Goal: Task Accomplishment & Management: Manage account settings

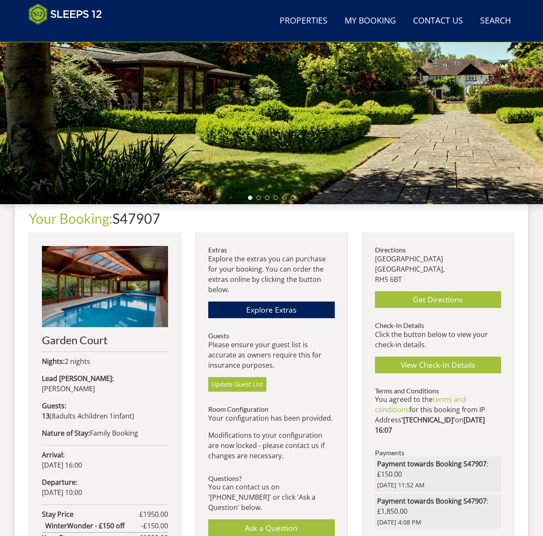
scroll to position [172, 0]
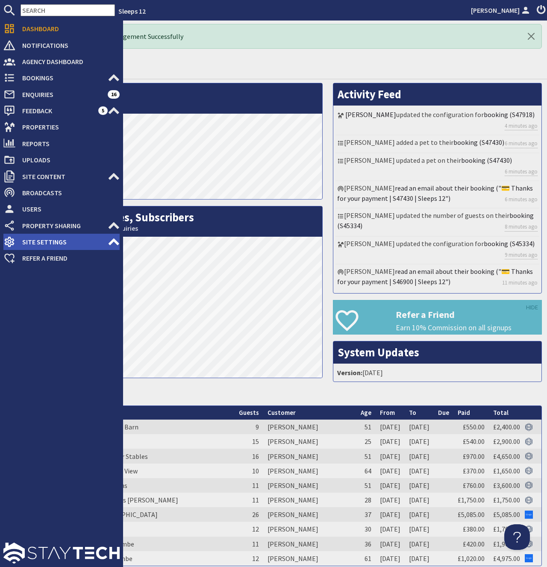
click at [46, 243] on span "Site Settings" at bounding box center [61, 242] width 92 height 14
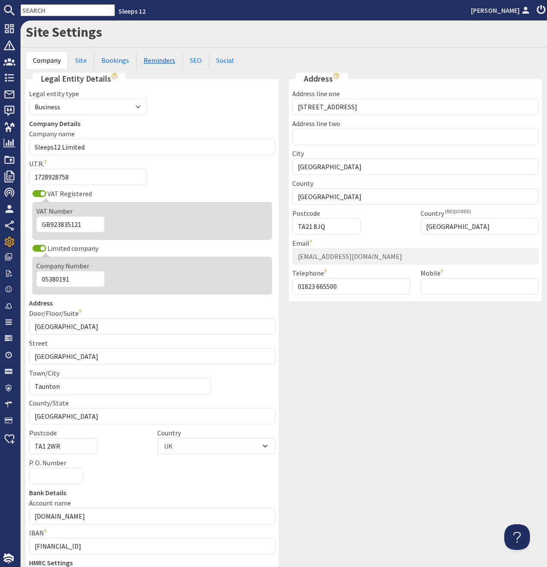
click at [156, 60] on link "Reminders" at bounding box center [159, 60] width 46 height 18
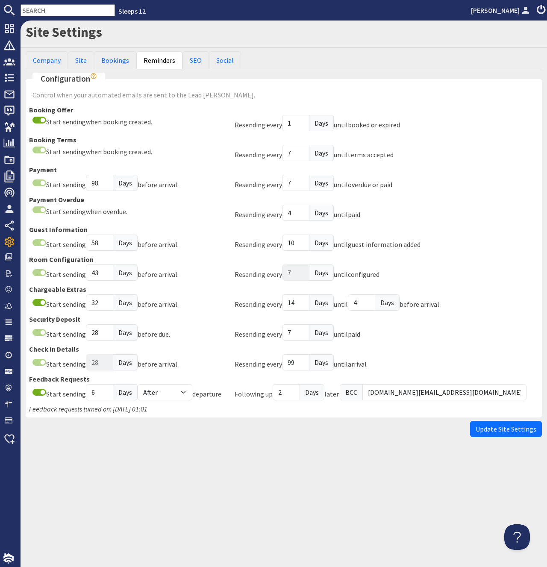
click at [367, 360] on div "arrival" at bounding box center [357, 364] width 19 height 10
click at [204, 424] on div "Update Site Settings" at bounding box center [284, 429] width 516 height 16
click at [238, 363] on div "Resending every" at bounding box center [258, 364] width 47 height 10
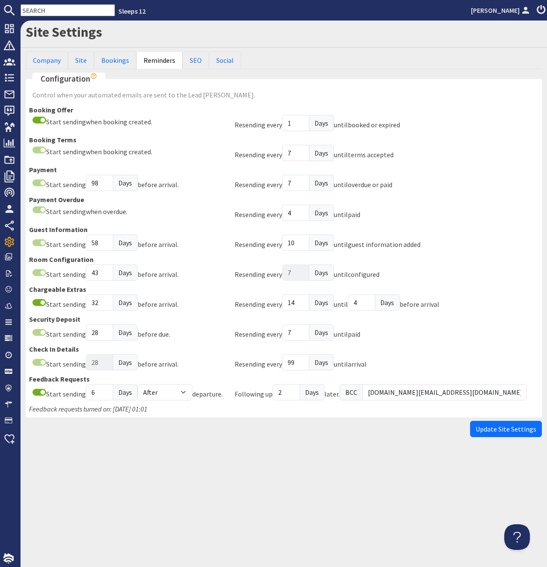
click at [223, 416] on fieldset "Configuration Control when your automated emails are sent to the Lead Booker. B…" at bounding box center [284, 245] width 516 height 344
click at [138, 431] on div "Update Site Settings" at bounding box center [284, 429] width 516 height 16
click at [250, 441] on div "Site Settings Company Site Bookings Reminders SEO Social Legal Entity Details L…" at bounding box center [284, 231] width 527 height 421
drag, startPoint x: 30, startPoint y: 350, endPoint x: 384, endPoint y: 368, distance: 354.8
click at [384, 368] on div "Booking Offer Start sending when booking created. Resending every 1 Days until …" at bounding box center [283, 254] width 509 height 299
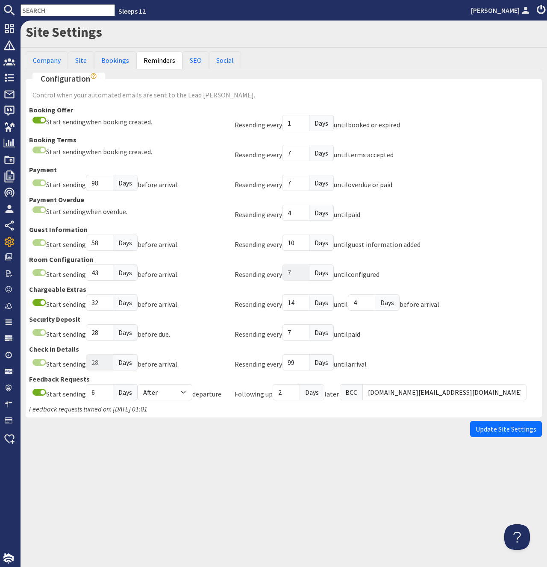
click at [379, 369] on div "Resending every 99 Days until arrival" at bounding box center [387, 364] width 304 height 20
click at [201, 34] on h1 "Site Settings" at bounding box center [284, 32] width 516 height 16
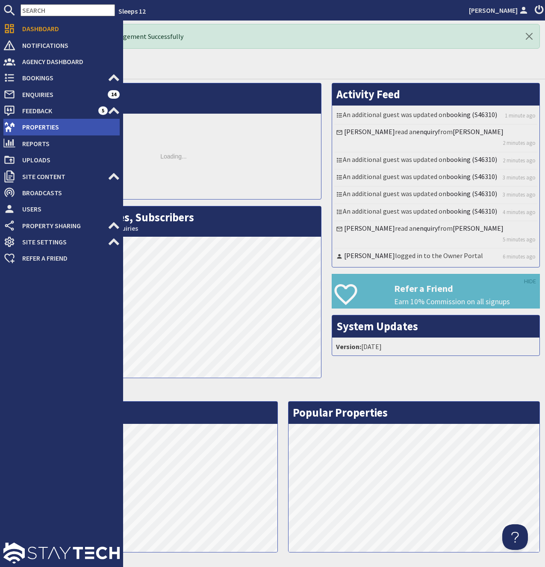
click at [42, 127] on span "Properties" at bounding box center [67, 127] width 104 height 14
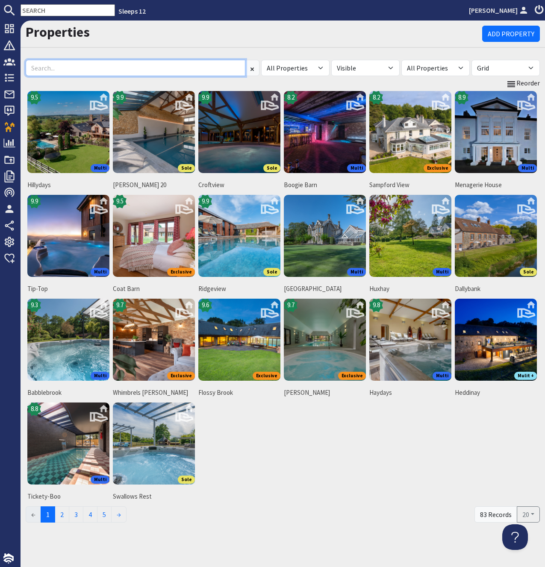
click at [98, 71] on input at bounding box center [136, 68] width 220 height 16
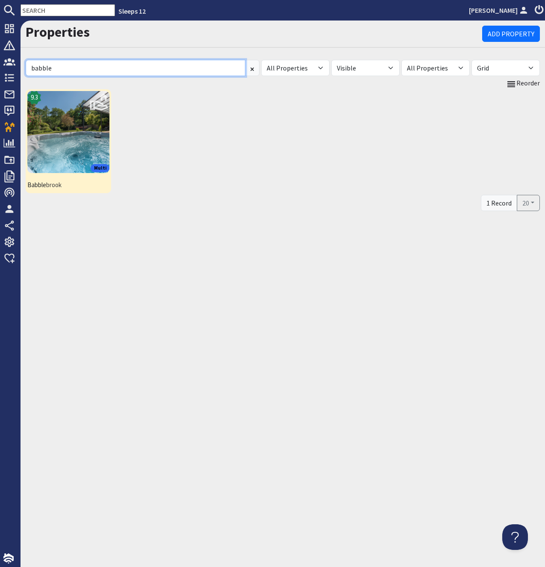
type input "babble"
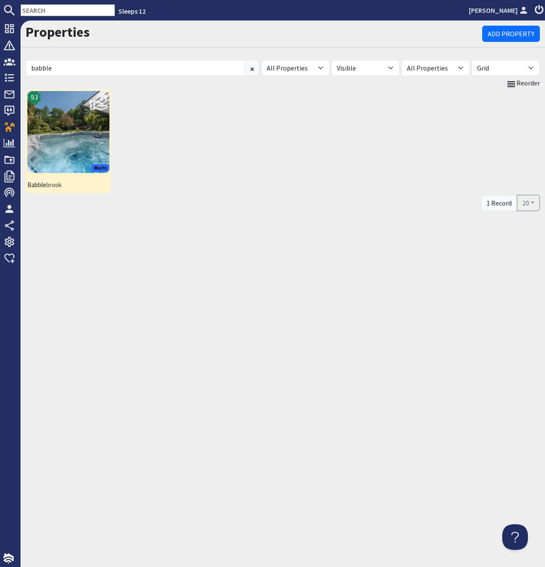
click at [85, 108] on img at bounding box center [68, 132] width 82 height 82
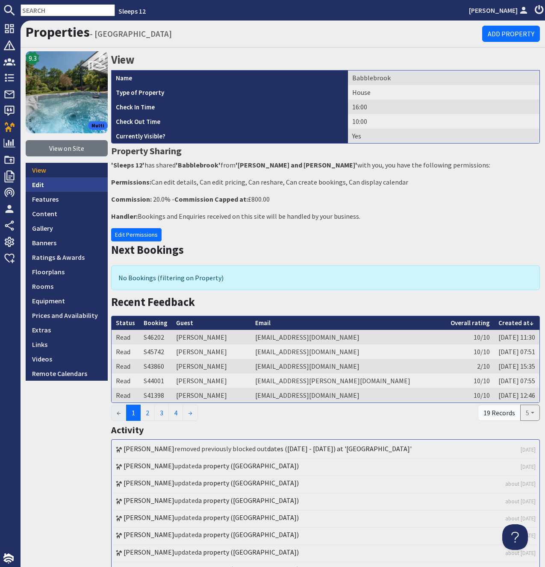
click at [38, 186] on link "Edit" at bounding box center [67, 184] width 82 height 15
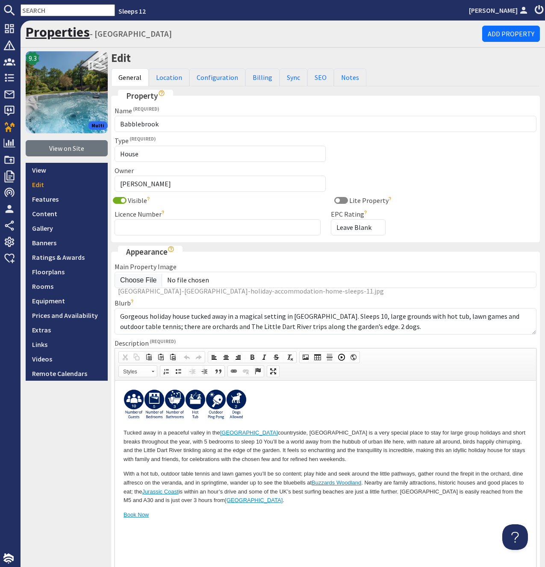
click at [44, 35] on link "Properties" at bounding box center [58, 32] width 64 height 17
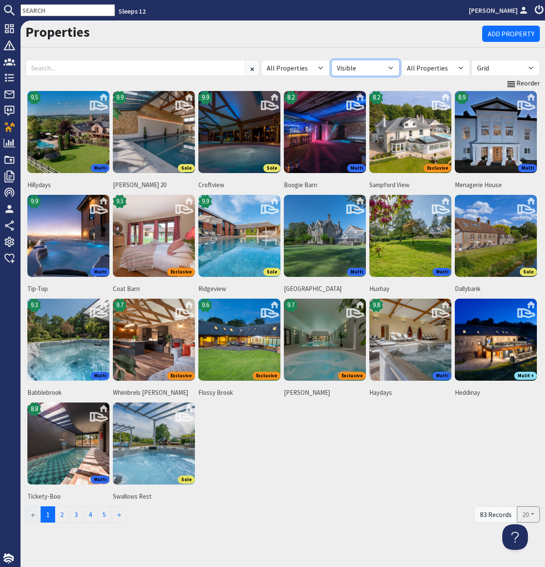
click at [331, 60] on select "All Visible Not Visible" at bounding box center [365, 68] width 68 height 16
select select
click option "All" at bounding box center [0, 0] width 0 height 0
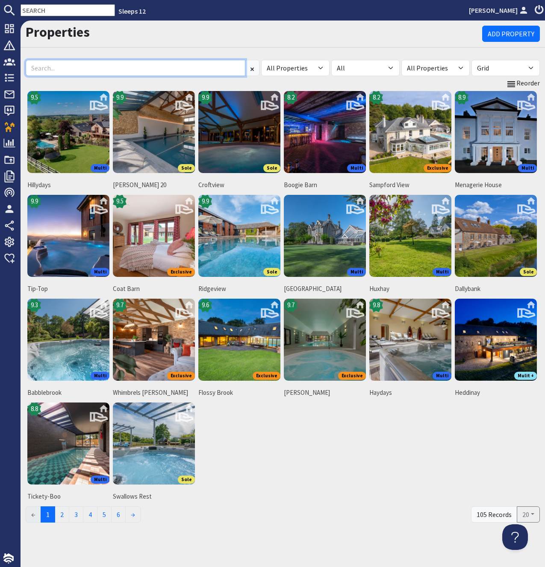
click at [141, 70] on input at bounding box center [136, 68] width 220 height 16
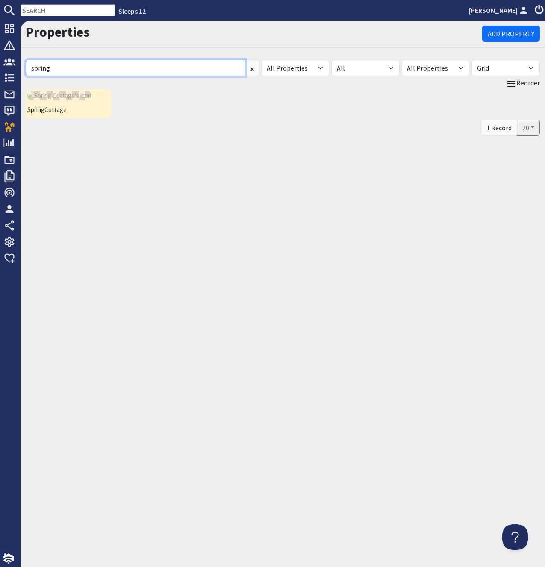
type input "spring"
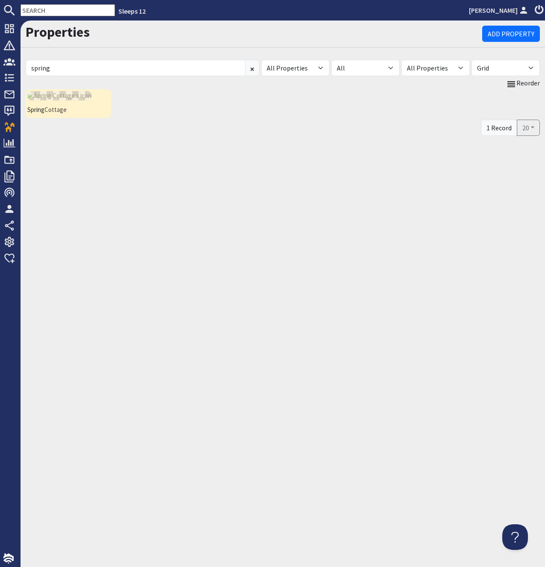
click at [51, 109] on span "Spring Cottage" at bounding box center [68, 110] width 82 height 10
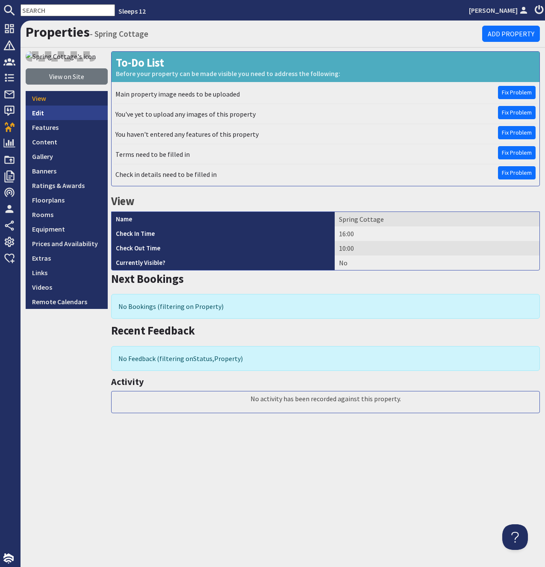
click at [56, 114] on link "Edit" at bounding box center [67, 113] width 82 height 15
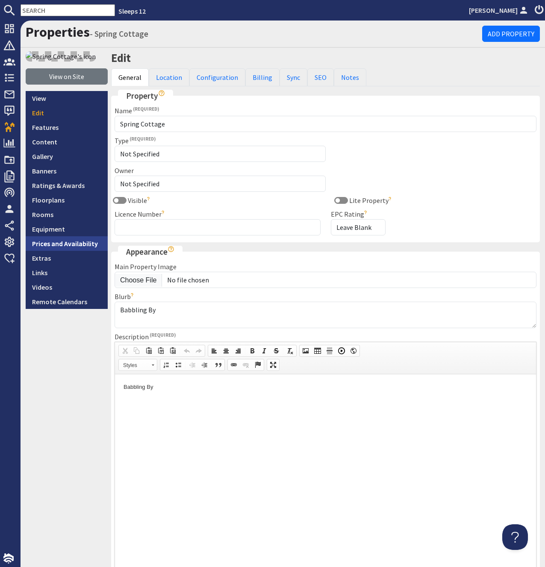
click at [68, 242] on link "Prices and Availability" at bounding box center [67, 243] width 82 height 15
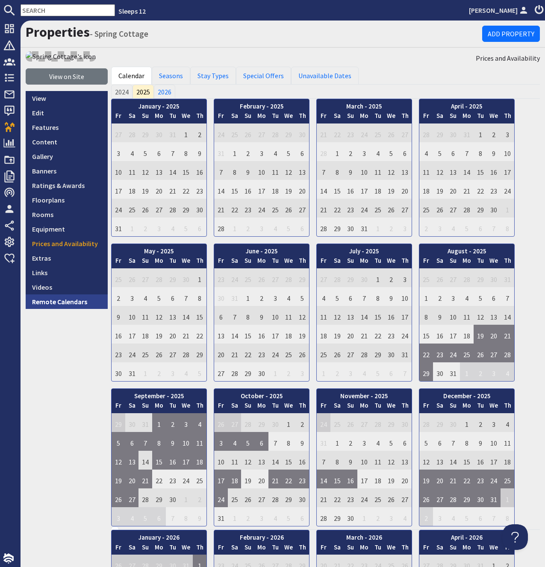
click at [51, 303] on link "Remote Calendars" at bounding box center [67, 301] width 82 height 15
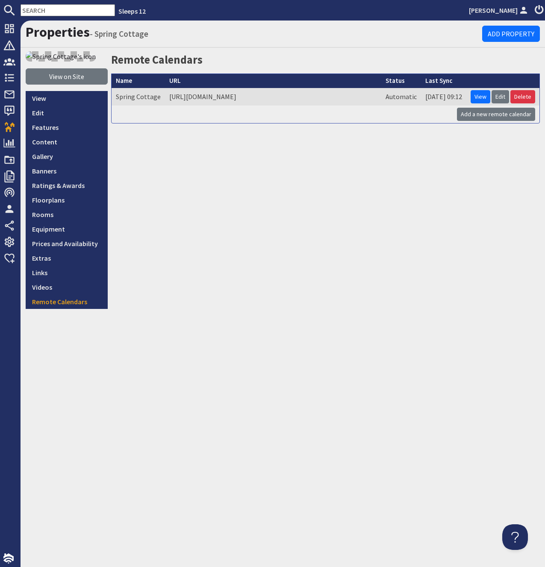
click at [186, 98] on td "https://www.airbnb.com/calendar/ical/1328228850647516800.ics?s=d022ada2be07e876…" at bounding box center [273, 97] width 216 height 18
click at [33, 112] on link "Edit" at bounding box center [67, 113] width 82 height 15
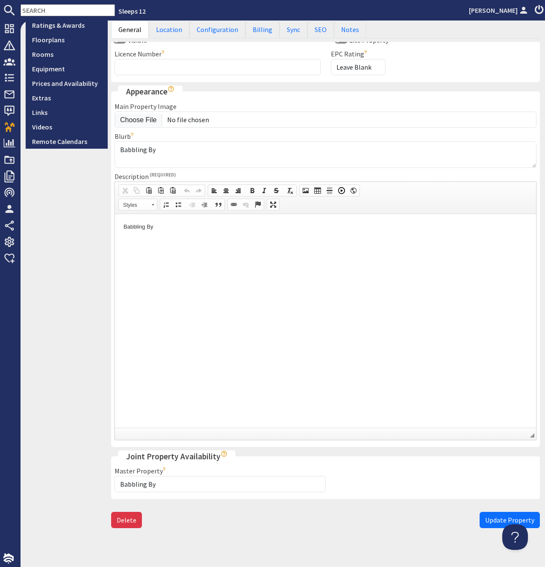
scroll to position [162, 0]
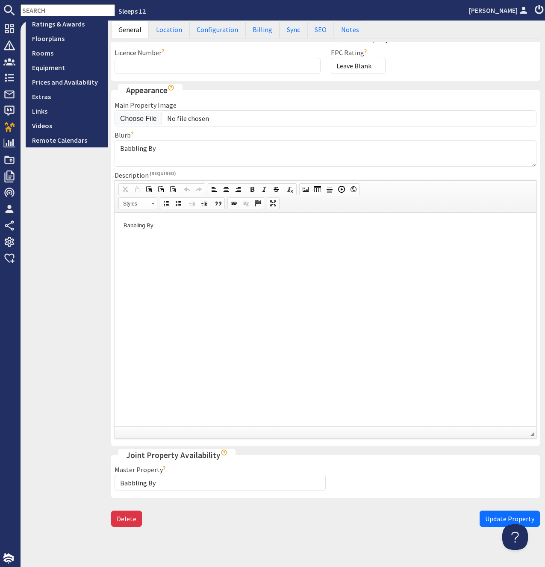
click at [82, 202] on div "View on Site View Edit Features Content Gallery Banners Ratings & Awards Floorp…" at bounding box center [67, 211] width 82 height 642
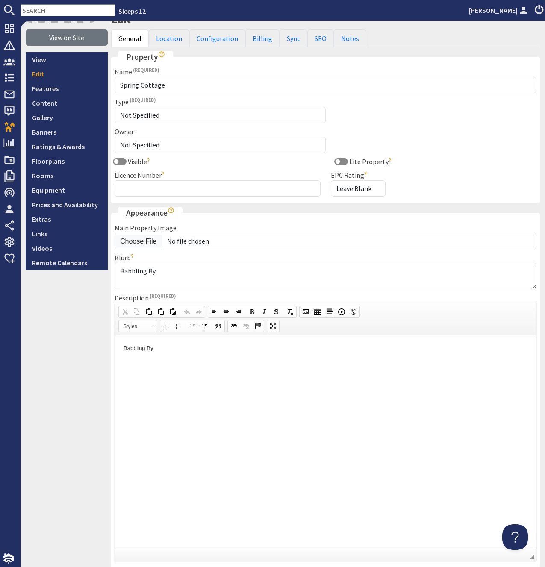
scroll to position [0, 0]
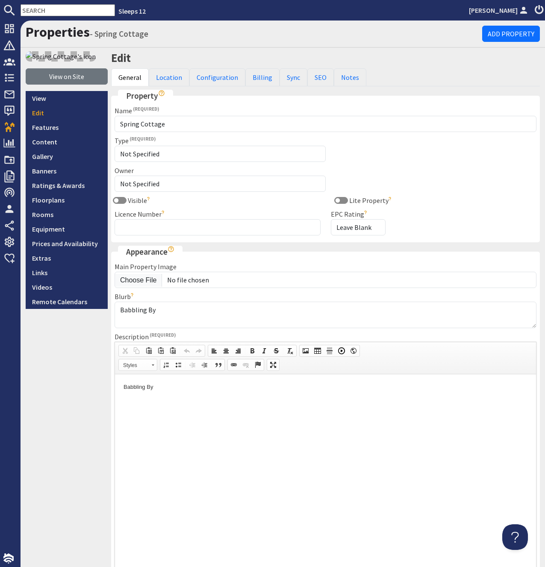
click at [189, 42] on div "Properties - Spring Cottage Add Property" at bounding box center [283, 34] width 524 height 27
click at [55, 368] on div "View on Site View Edit Features Content Gallery Banners Ratings & Awards Floorp…" at bounding box center [67, 372] width 82 height 642
click at [241, 36] on h1 "Properties - Spring Cottage" at bounding box center [254, 32] width 456 height 16
click at [196, 36] on h1 "Properties - Spring Cottage" at bounding box center [254, 32] width 456 height 16
click at [193, 35] on h1 "Properties - Spring Cottage" at bounding box center [254, 32] width 456 height 16
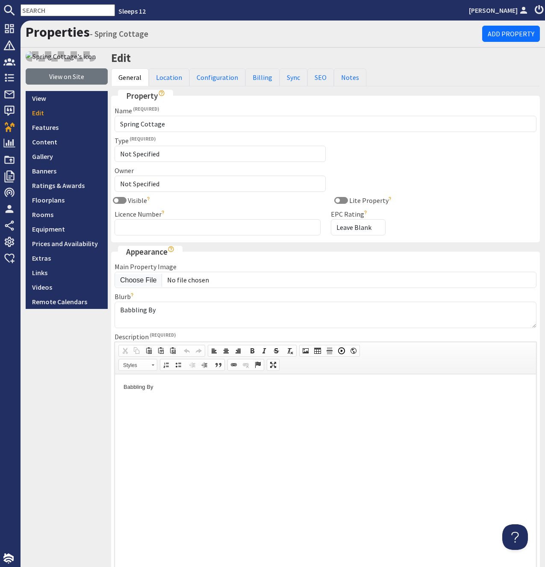
click at [232, 44] on div "Properties - Spring Cottage Add Property" at bounding box center [283, 34] width 524 height 27
click at [200, 38] on h1 "Properties - Spring Cottage" at bounding box center [254, 32] width 456 height 16
click at [188, 41] on div "Properties - Spring Cottage Add Property" at bounding box center [283, 34] width 524 height 27
click at [163, 50] on div "Properties - Spring Cottage Add Property View on Site View Edit Features Conten…" at bounding box center [283, 357] width 524 height 672
click at [190, 105] on fieldset "Property Name Spring Cottage Type Not Specified Annexe Apartment Barn Boathouse…" at bounding box center [325, 166] width 429 height 153
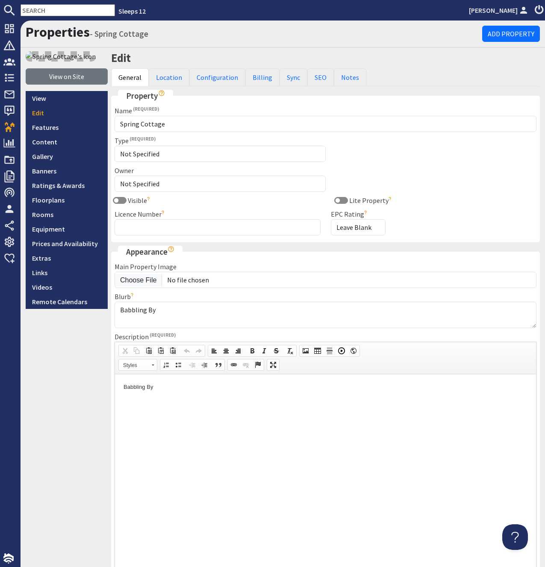
scroll to position [169, 0]
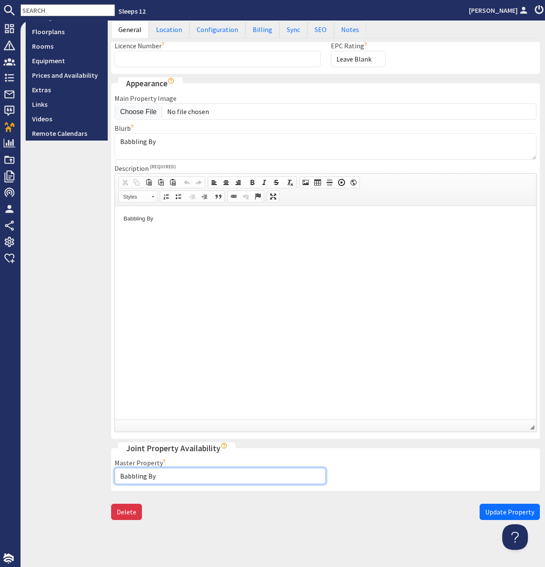
click at [115, 468] on select "Not using JPA Swallows Rest Babbling By Pitsworthy Ortensia Cricklehaze Ducky B…" at bounding box center [220, 476] width 211 height 16
click at [139, 476] on select "Not using JPA Swallows Rest Babbling By Pitsworthy Ortensia Cricklehaze Ducky B…" at bounding box center [220, 476] width 211 height 16
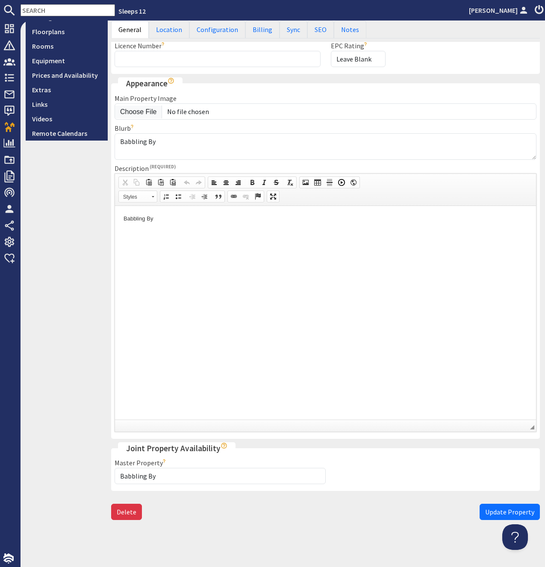
click at [80, 389] on div "View on Site View Edit Features Content Gallery Banners Ratings & Awards Floorp…" at bounding box center [67, 204] width 82 height 642
click at [77, 79] on link "Prices and Availability" at bounding box center [67, 75] width 82 height 15
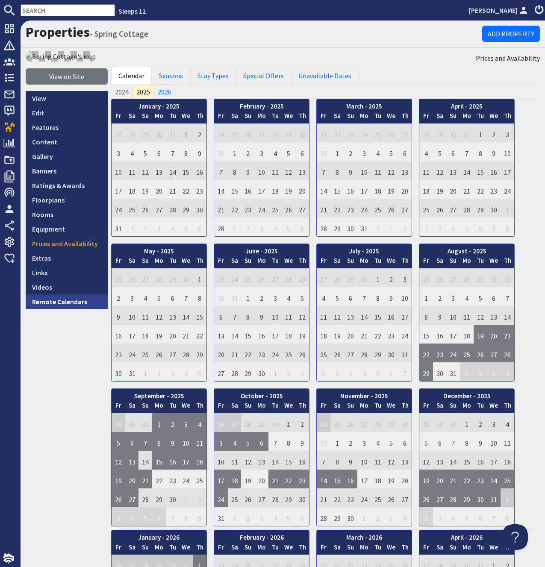
click at [69, 304] on link "Remote Calendars" at bounding box center [67, 301] width 82 height 15
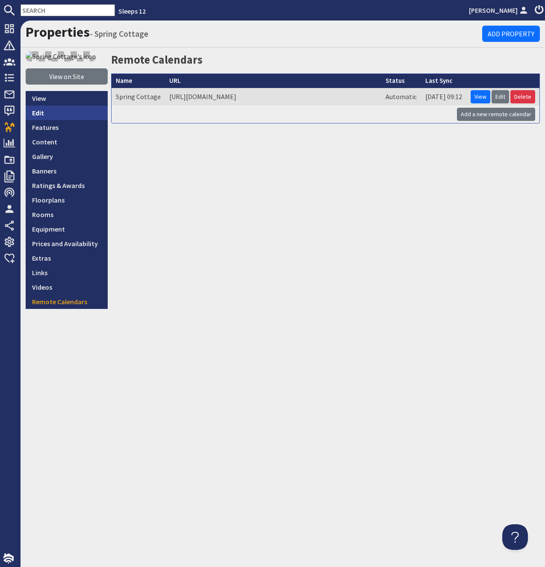
click at [45, 108] on link "Edit" at bounding box center [67, 113] width 82 height 15
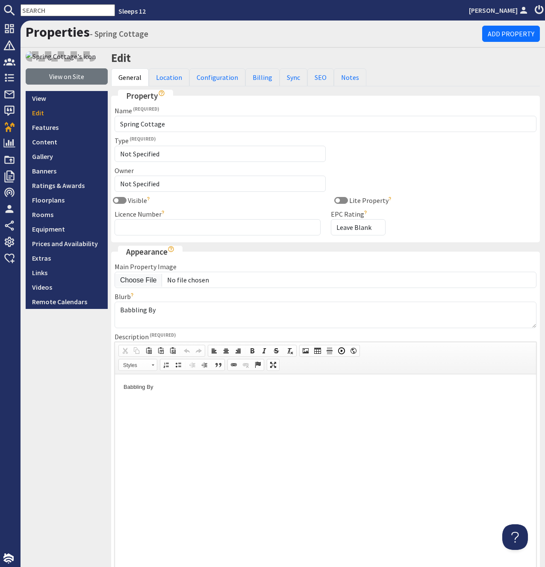
scroll to position [169, 0]
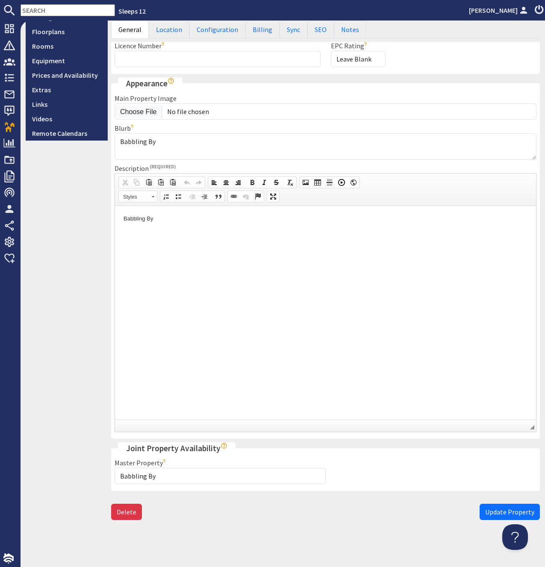
click at [88, 189] on div "View on Site View Edit Features Content Gallery Banners Ratings & Awards Floorp…" at bounding box center [67, 204] width 82 height 642
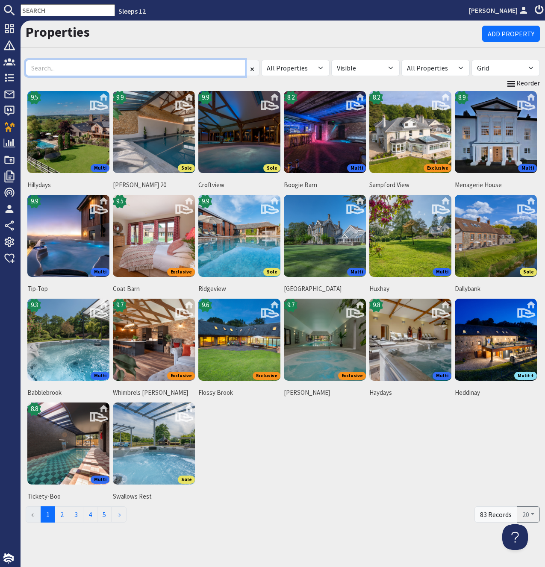
click at [83, 65] on input at bounding box center [136, 68] width 220 height 16
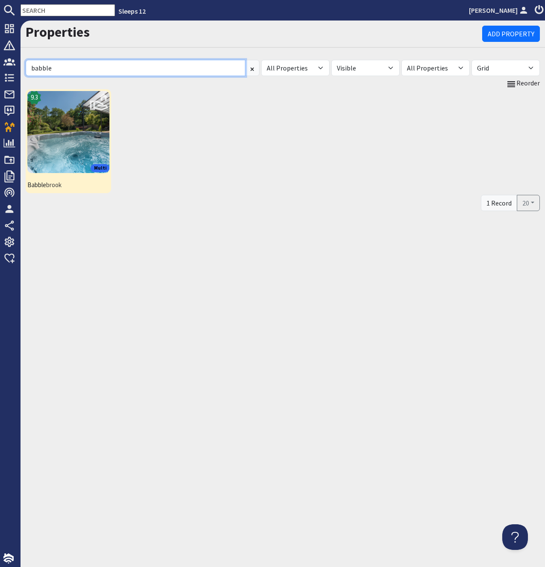
type input "babble"
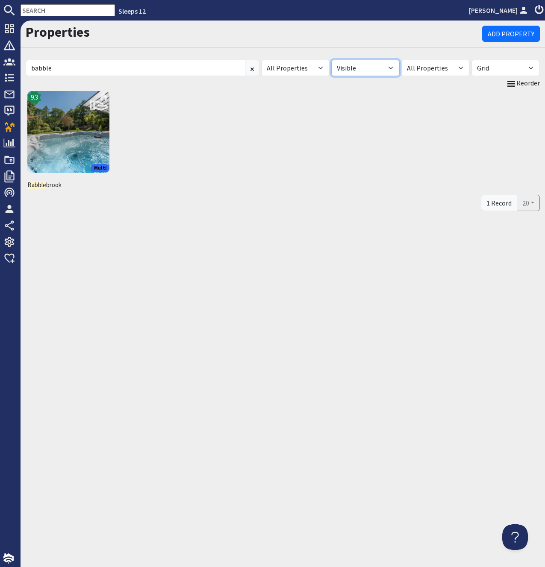
click at [331, 60] on select "All Visible Not Visible" at bounding box center [365, 68] width 68 height 16
select select
click option "All" at bounding box center [0, 0] width 0 height 0
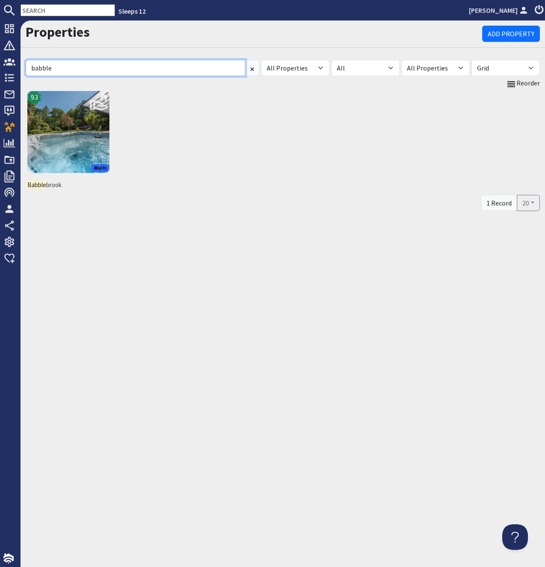
click at [94, 68] on input "babble" at bounding box center [136, 68] width 220 height 16
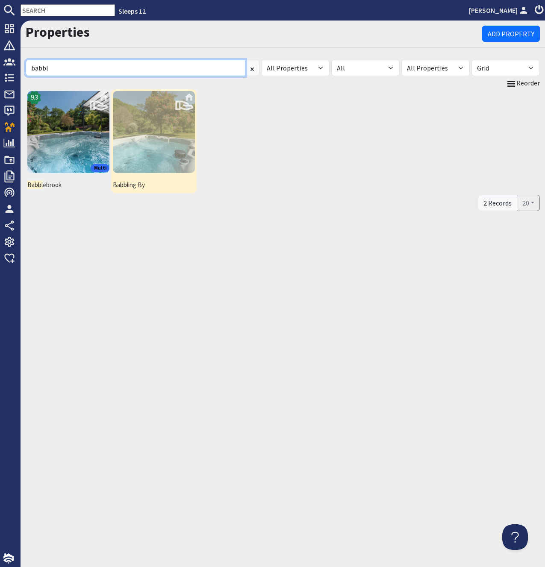
type input "babbl"
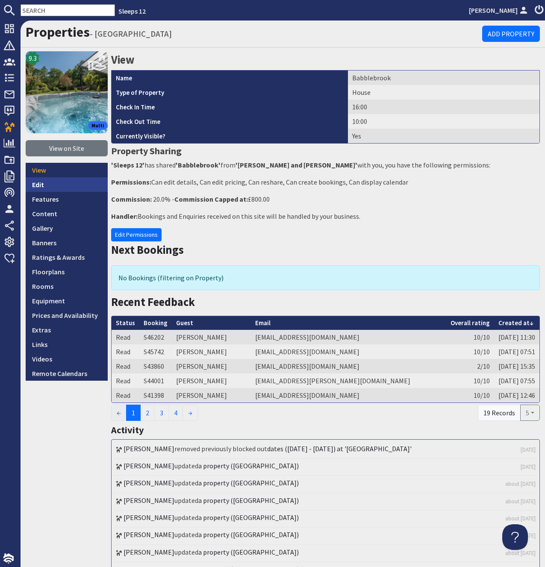
click at [78, 187] on link "Edit" at bounding box center [67, 184] width 82 height 15
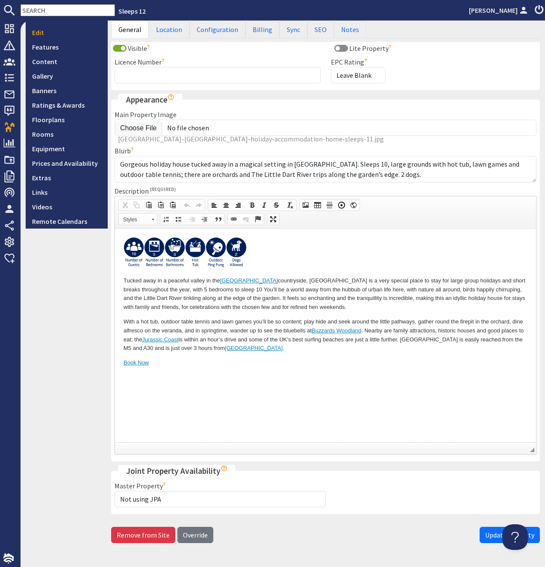
scroll to position [176, 0]
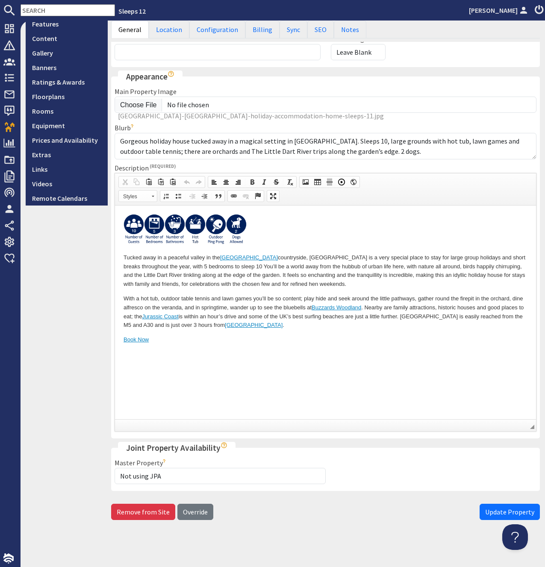
click at [81, 243] on div "9.3 Multi View on Site View Edit Features Content Gallery Banners Ratings & Awa…" at bounding box center [67, 200] width 82 height 648
click at [55, 196] on link "Remote Calendars" at bounding box center [67, 198] width 82 height 15
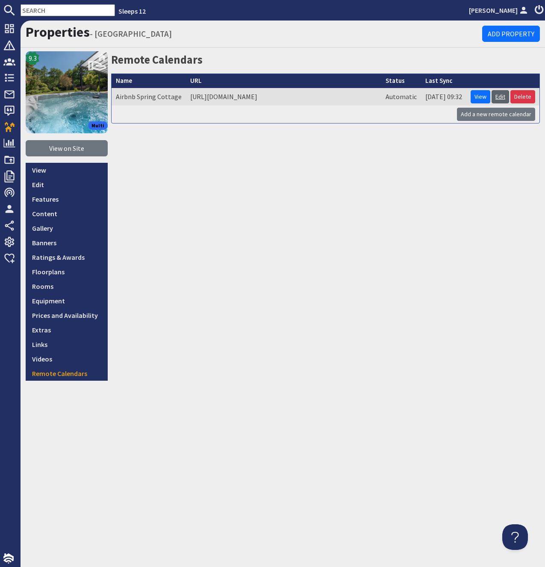
click at [506, 97] on link "Edit" at bounding box center [501, 96] width 18 height 13
click at [191, 119] on td "Add a new remote calendar" at bounding box center [326, 115] width 428 height 18
click at [188, 123] on table "Name URL Status Last Sync Airbnb Spring Cottage [URL][DOMAIN_NAME] Automatic [D…" at bounding box center [325, 99] width 429 height 50
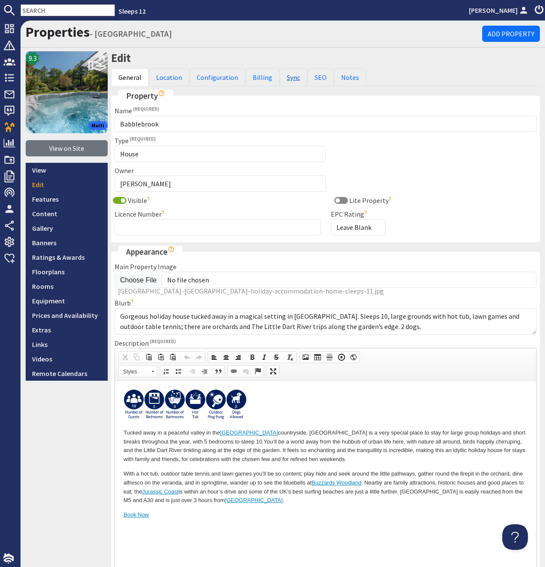
click at [289, 75] on link "Sync" at bounding box center [294, 77] width 28 height 18
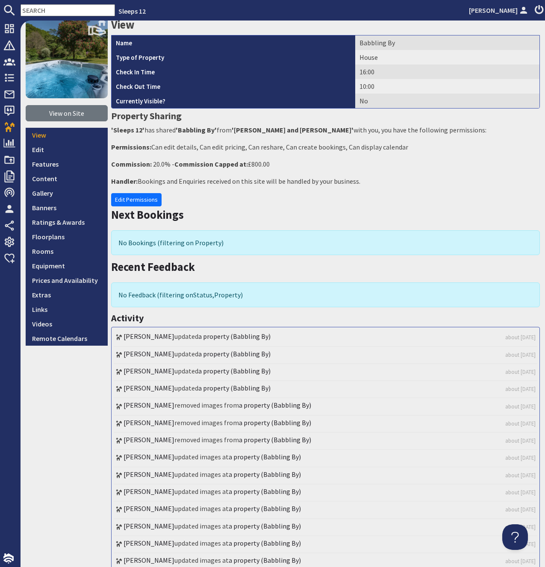
scroll to position [32, 0]
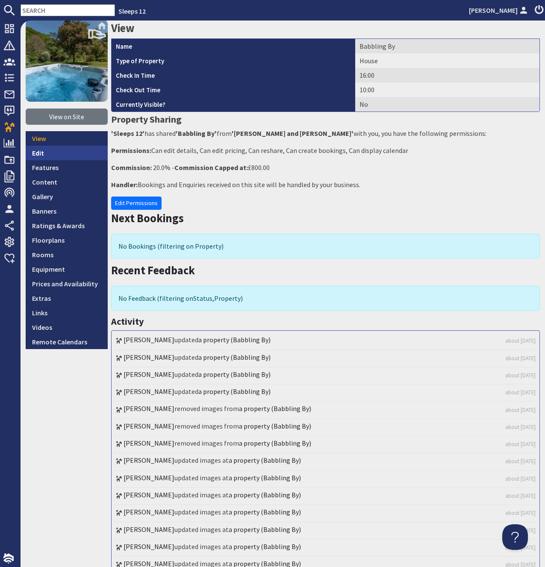
click at [43, 156] on link "Edit" at bounding box center [67, 153] width 82 height 15
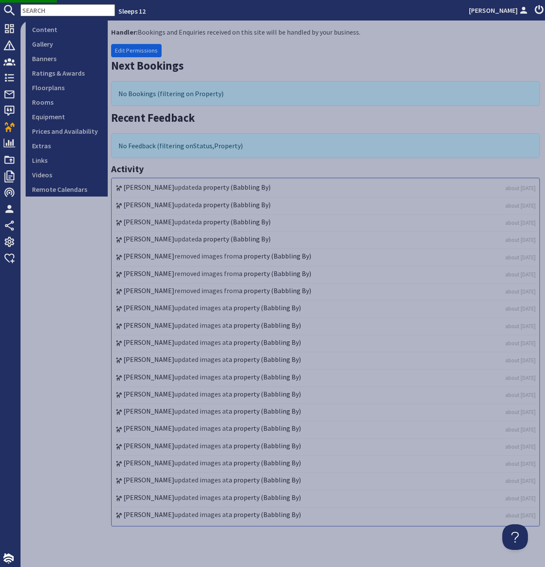
scroll to position [193, 0]
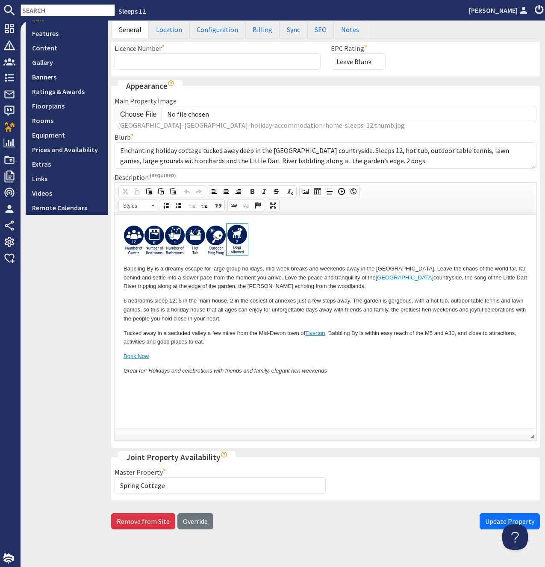
scroll to position [176, 0]
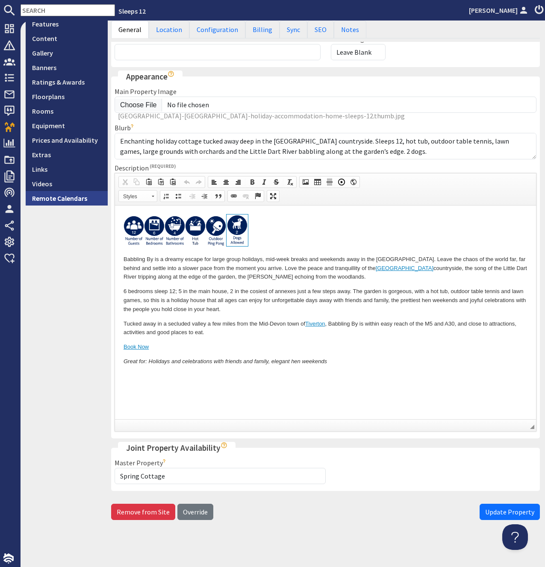
click at [75, 197] on link "Remote Calendars" at bounding box center [67, 198] width 82 height 15
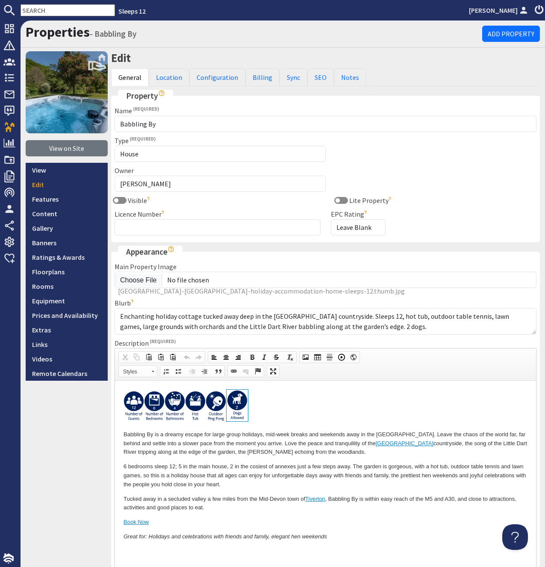
click at [95, 464] on div "View on Site View Edit Features Content Gallery Banners Ratings & Awards Floorp…" at bounding box center [67, 375] width 82 height 648
click at [51, 274] on link "Floorplans" at bounding box center [67, 272] width 82 height 15
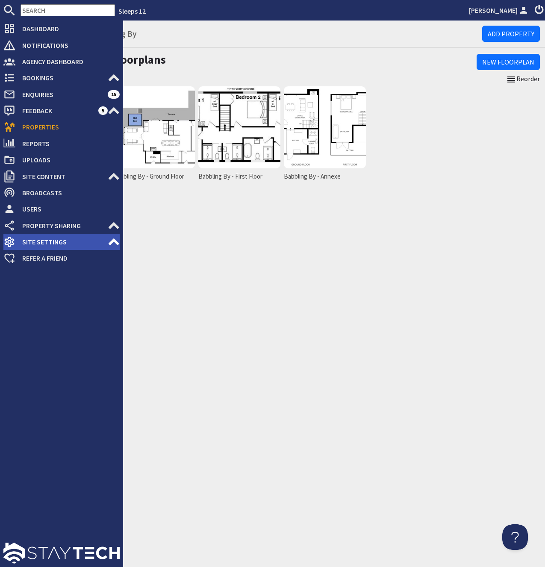
click at [112, 242] on use at bounding box center [114, 241] width 11 height 7
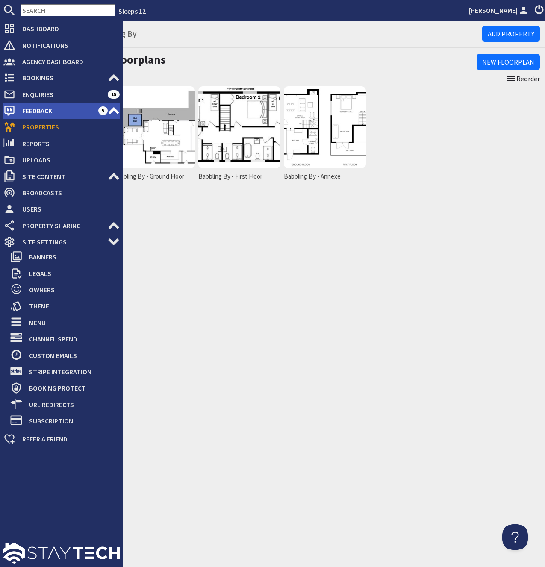
click at [113, 110] on use at bounding box center [114, 110] width 11 height 7
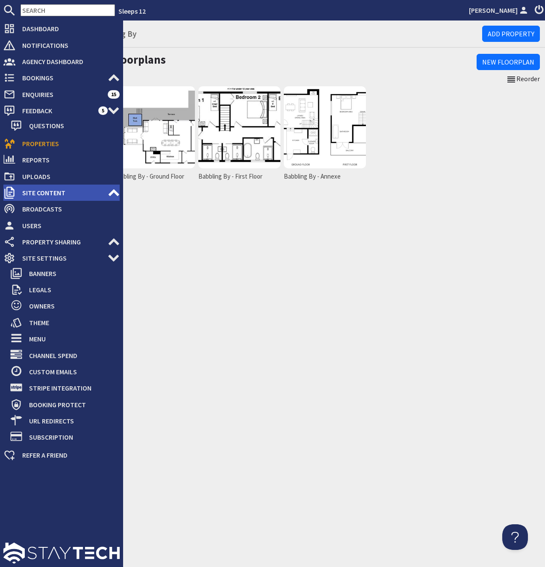
click at [112, 191] on use at bounding box center [114, 192] width 11 height 7
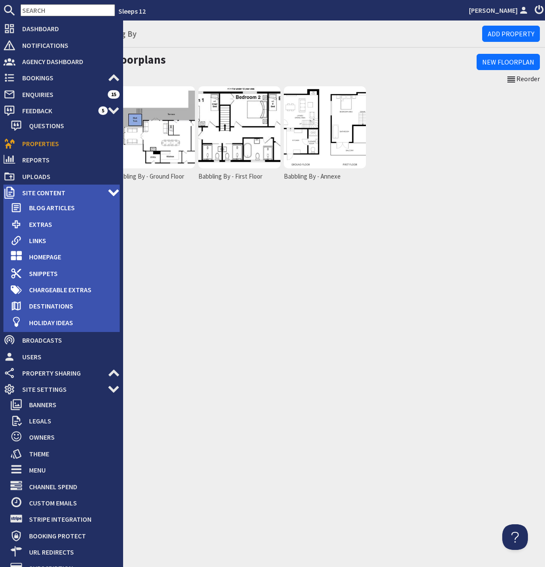
click at [112, 191] on use at bounding box center [113, 192] width 11 height 7
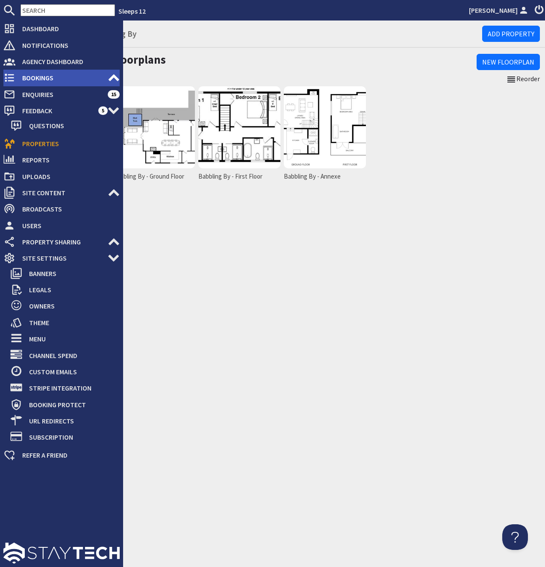
click at [114, 79] on icon at bounding box center [114, 78] width 12 height 12
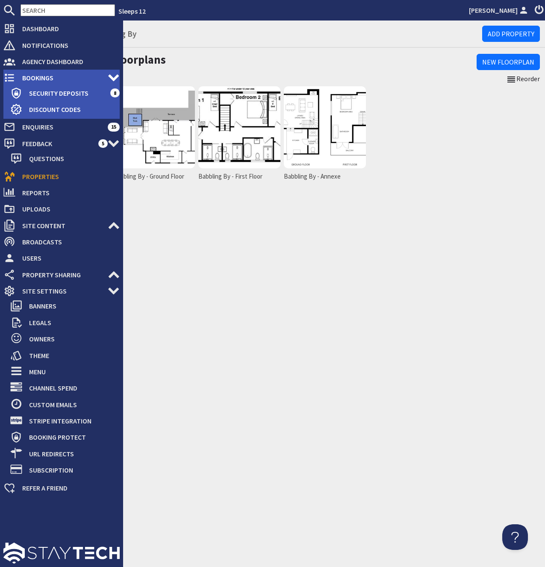
click at [114, 79] on use at bounding box center [113, 78] width 11 height 7
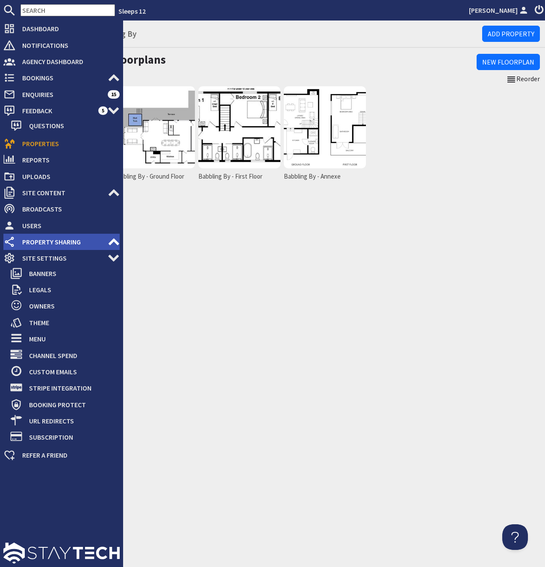
click at [113, 241] on use at bounding box center [114, 241] width 11 height 7
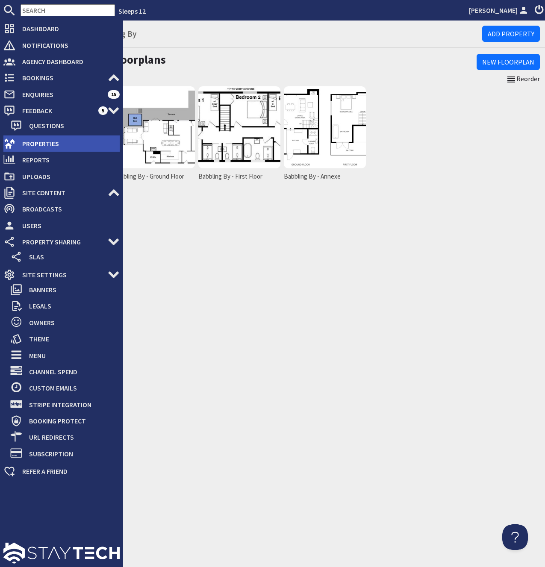
click at [33, 144] on span "Properties" at bounding box center [67, 144] width 104 height 14
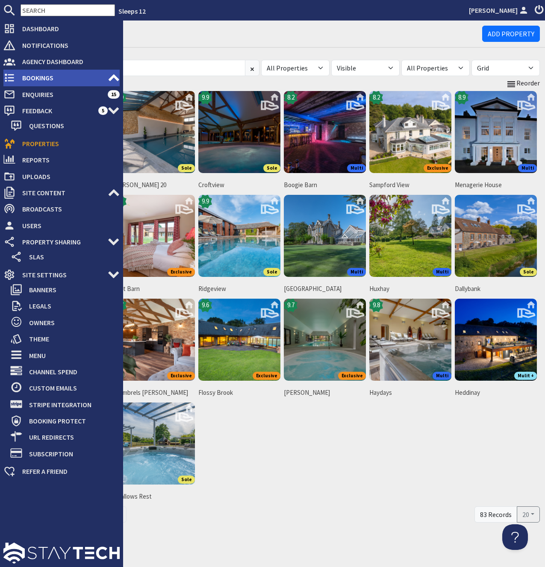
click at [113, 76] on use at bounding box center [114, 77] width 11 height 7
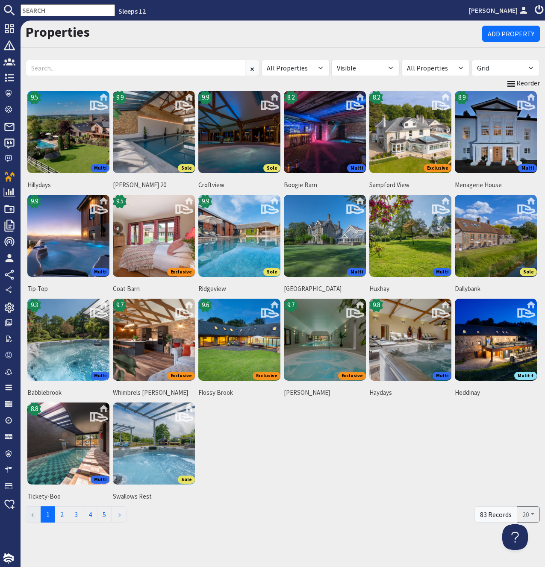
click at [166, 41] on div "Properties Add Property" at bounding box center [283, 34] width 524 height 27
click at [162, 31] on h1 "Properties" at bounding box center [254, 32] width 456 height 16
click at [179, 203] on icon at bounding box center [184, 205] width 21 height 21
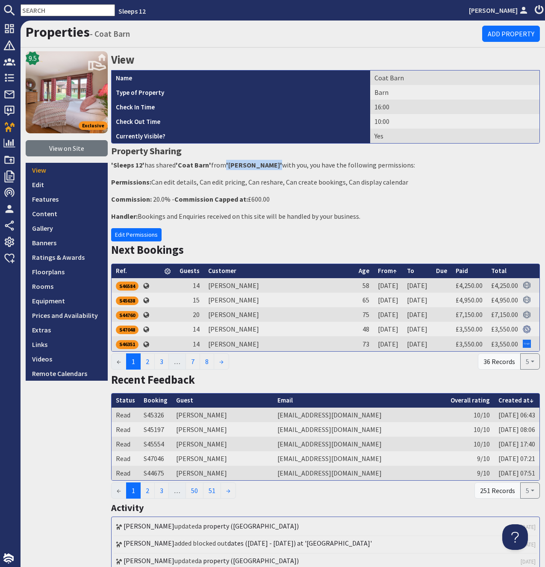
drag, startPoint x: 228, startPoint y: 165, endPoint x: 263, endPoint y: 165, distance: 34.6
click at [263, 165] on p "'Sleeps 12' has shared 'Coat Barn' from '[PERSON_NAME]' with you, you have the …" at bounding box center [325, 165] width 429 height 10
click at [284, 174] on div "View Name [GEOGRAPHIC_DATA] Type of Property Barn Check In Time 16:00 Check Out…" at bounding box center [325, 452] width 429 height 803
drag, startPoint x: 228, startPoint y: 163, endPoint x: 263, endPoint y: 164, distance: 35.1
click at [263, 164] on p "'Sleeps 12' has shared 'Coat Barn' from '[PERSON_NAME]' with you, you have the …" at bounding box center [325, 165] width 429 height 10
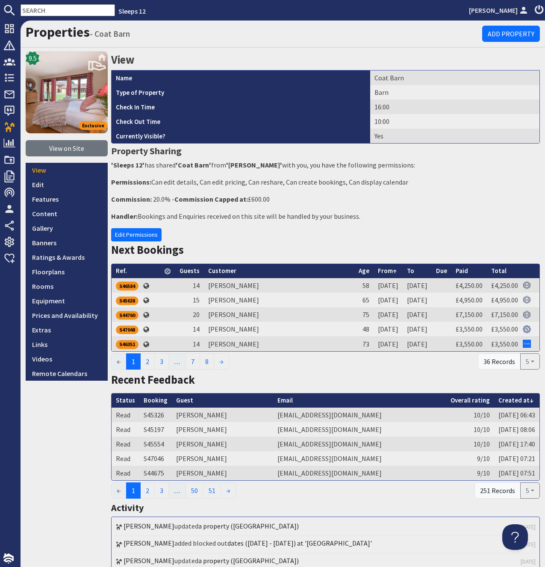
click at [263, 157] on h3 "Property Sharing" at bounding box center [325, 151] width 429 height 15
click at [191, 39] on h1 "Properties - [GEOGRAPHIC_DATA]" at bounding box center [254, 32] width 456 height 16
click at [221, 182] on p "Permissions: Can edit details, Can edit pricing, Can reshare, Can create bookin…" at bounding box center [325, 182] width 429 height 10
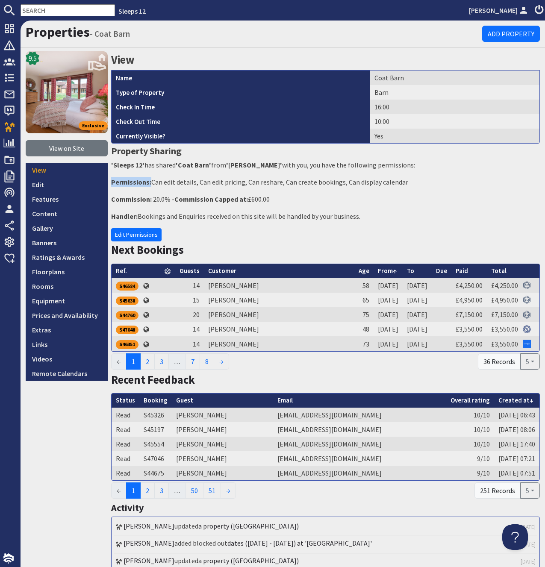
click at [221, 182] on p "Permissions: Can edit details, Can edit pricing, Can reshare, Can create bookin…" at bounding box center [325, 182] width 429 height 10
click at [238, 162] on strong "'[PERSON_NAME]'" at bounding box center [254, 165] width 56 height 9
click at [238, 162] on strong "'Mike Yates'" at bounding box center [254, 165] width 56 height 9
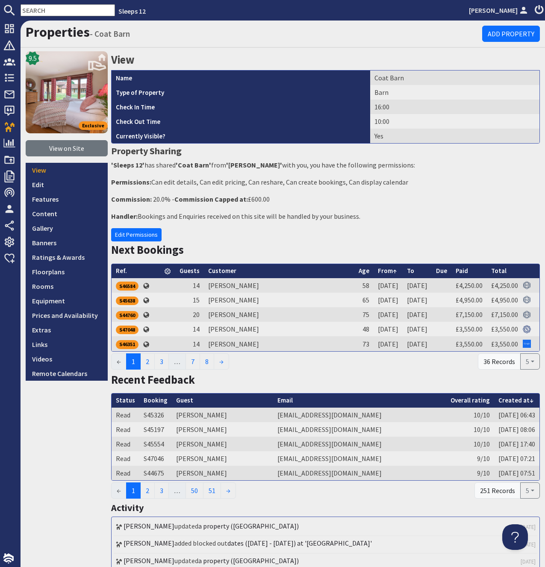
click at [233, 167] on strong "'Mike Yates'" at bounding box center [254, 165] width 56 height 9
click at [38, 30] on link "Properties" at bounding box center [58, 32] width 64 height 17
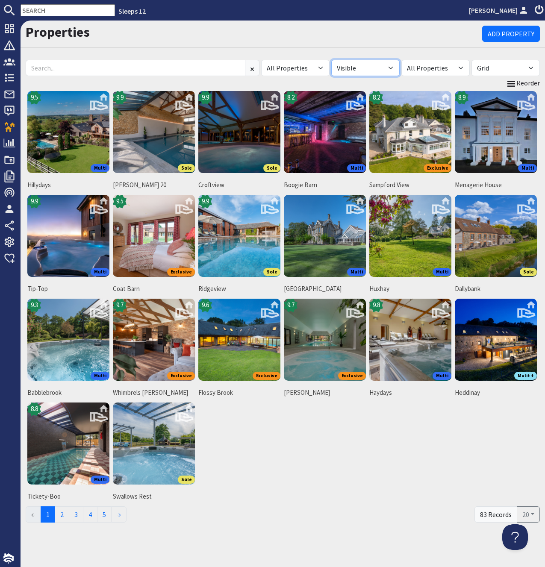
click at [331, 60] on select "All Visible Not Visible" at bounding box center [365, 68] width 68 height 16
select select "false"
click option "Not Visible" at bounding box center [0, 0] width 0 height 0
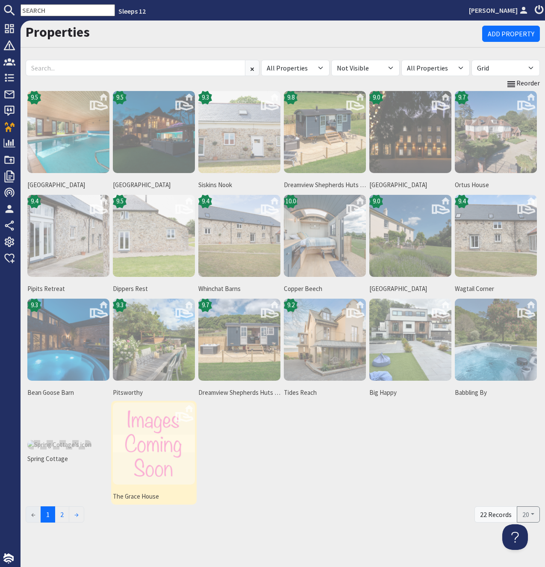
click at [148, 493] on span "The Grace House" at bounding box center [154, 497] width 82 height 10
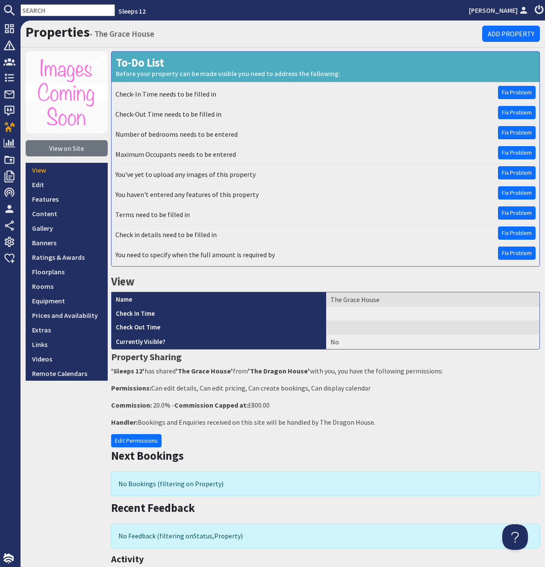
click at [365, 365] on div "To-Do List Before your property can be made visible you need to address the fol…" at bounding box center [325, 332] width 429 height 562
drag, startPoint x: 247, startPoint y: 371, endPoint x: 307, endPoint y: 372, distance: 60.7
click at [307, 372] on p "'Sleeps 12' has shared 'The Grace House' from 'The [GEOGRAPHIC_DATA]' with you,…" at bounding box center [325, 371] width 429 height 10
click at [358, 372] on p "'Sleeps 12' has shared 'The Grace House' from 'The [GEOGRAPHIC_DATA]' with you,…" at bounding box center [325, 371] width 429 height 10
drag, startPoint x: 245, startPoint y: 371, endPoint x: 308, endPoint y: 372, distance: 62.8
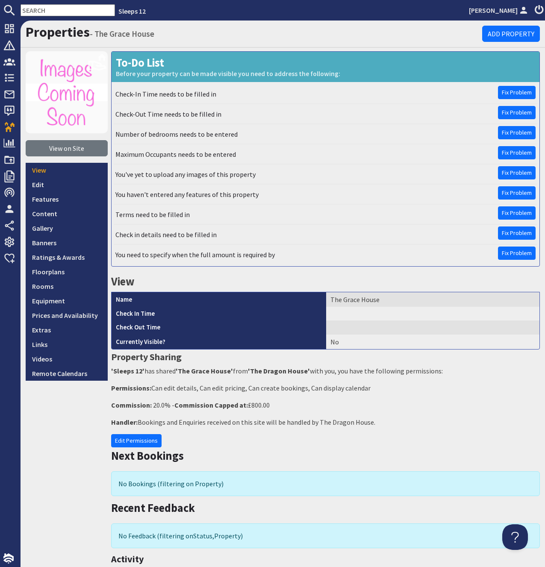
click at [308, 372] on p "'Sleeps 12' has shared 'The Grace House' from 'The [GEOGRAPHIC_DATA]' with you,…" at bounding box center [325, 371] width 429 height 10
click at [304, 374] on strong "'The Dragon House'" at bounding box center [279, 371] width 62 height 9
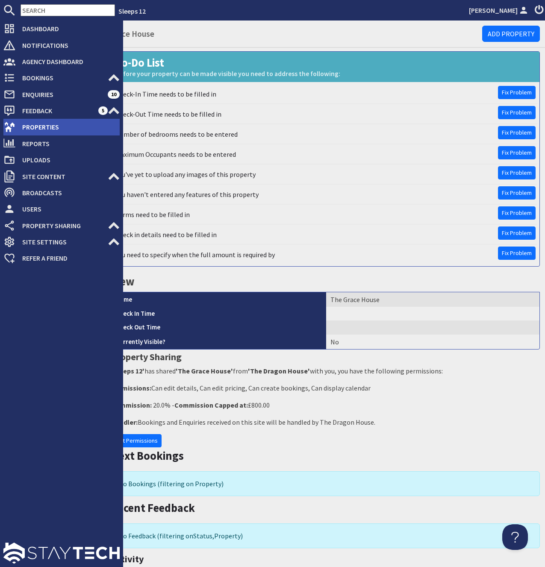
click at [39, 126] on span "Properties" at bounding box center [67, 127] width 104 height 14
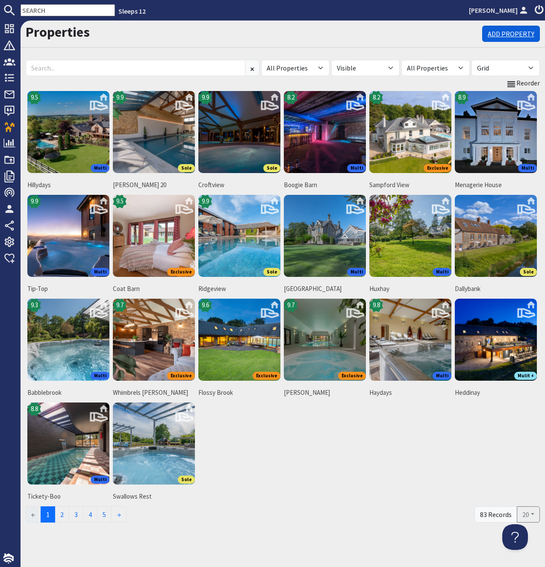
click at [527, 37] on link "Add Property" at bounding box center [511, 34] width 58 height 16
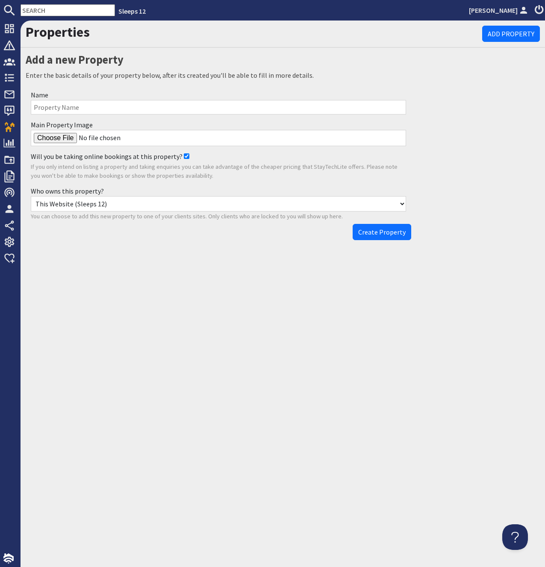
click at [31, 196] on select "This Website (Sleeps 12) AH Warren Trust A & O Rice Barry and Pauline Brooks E/…" at bounding box center [218, 203] width 375 height 15
click at [77, 206] on select "This Website (Sleeps 12) AH Warren Trust A & O Rice Barry and Pauline Brooks E/…" at bounding box center [218, 203] width 375 height 15
click at [31, 196] on select "This Website (Sleeps 12) AH Warren Trust A & O Rice Barry and Pauline Brooks E/…" at bounding box center [218, 203] width 375 height 15
click at [81, 202] on select "This Website (Sleeps 12) AH Warren Trust A & O Rice Barry and Pauline Brooks E/…" at bounding box center [218, 203] width 375 height 15
click at [120, 188] on div "Who owns this property? This Website (Sleeps 12) AH Warren Trust A & O Rice Bar…" at bounding box center [219, 203] width 386 height 41
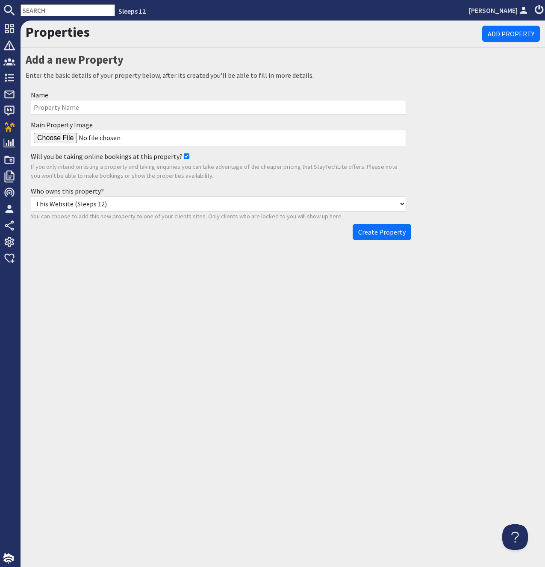
click at [126, 178] on p "If you only intend on listing a property and taking enquiries you can take adva…" at bounding box center [218, 171] width 375 height 18
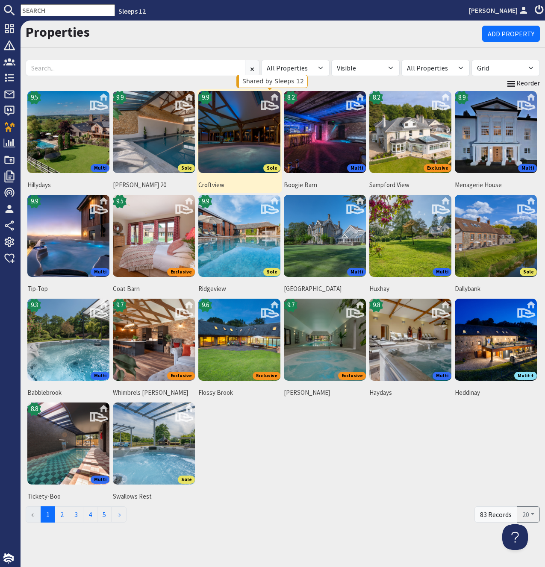
click at [274, 97] on use at bounding box center [270, 101] width 18 height 17
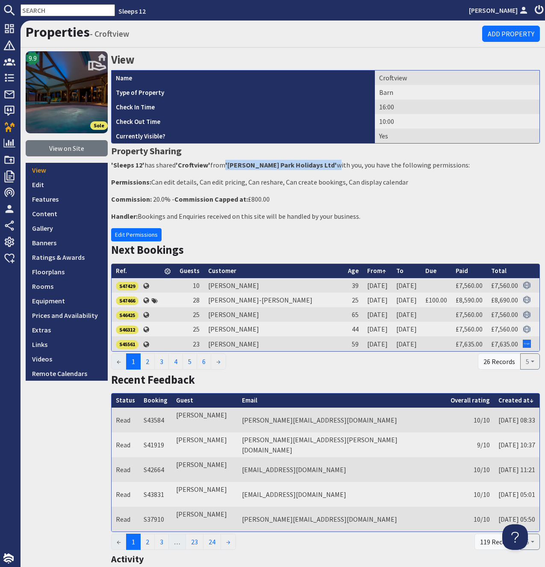
drag, startPoint x: 227, startPoint y: 162, endPoint x: 307, endPoint y: 165, distance: 79.5
click at [307, 165] on p "'Sleeps 12' has shared 'Croftview' from '[PERSON_NAME] Park Holidays Ltd' with …" at bounding box center [325, 165] width 429 height 10
click at [294, 170] on p "'Sleeps 12' has shared 'Croftview' from '[PERSON_NAME] Park Holidays Ltd' with …" at bounding box center [325, 165] width 429 height 10
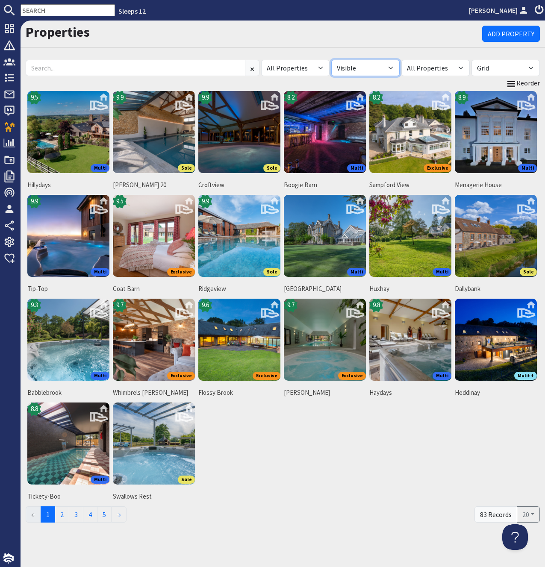
click at [331, 60] on select "All Visible Not Visible" at bounding box center [365, 68] width 68 height 16
select select "false"
click option "Not Visible" at bounding box center [0, 0] width 0 height 0
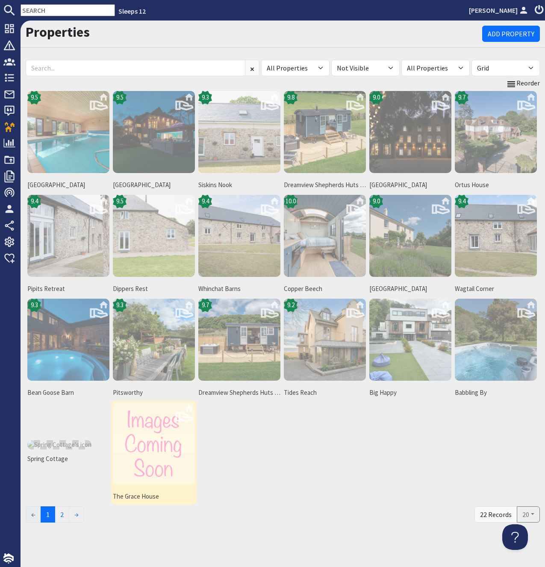
click at [147, 495] on span "The Grace House" at bounding box center [154, 497] width 82 height 10
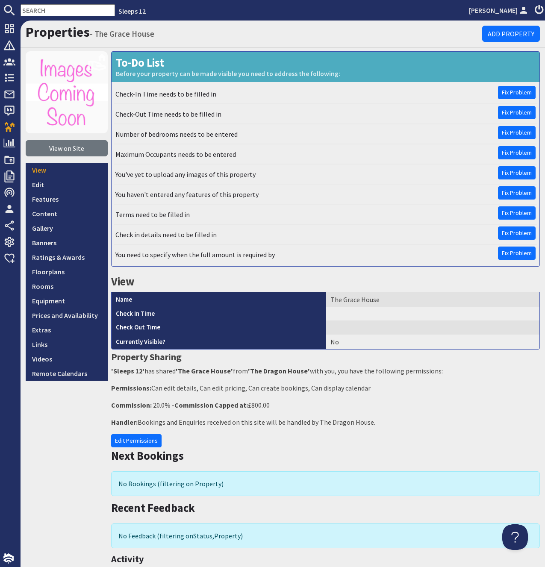
drag, startPoint x: 443, startPoint y: 359, endPoint x: 440, endPoint y: 376, distance: 16.9
click at [442, 375] on div "To-Do List Before your property can be made visible you need to address the fol…" at bounding box center [325, 332] width 429 height 562
click at [351, 371] on p "'Sleeps 12' has shared 'The Grace House' from 'The [GEOGRAPHIC_DATA]' with you,…" at bounding box center [325, 371] width 429 height 10
click at [239, 372] on p "'Sleeps 12' has shared 'The Grace House' from 'The [GEOGRAPHIC_DATA]' with you,…" at bounding box center [325, 371] width 429 height 10
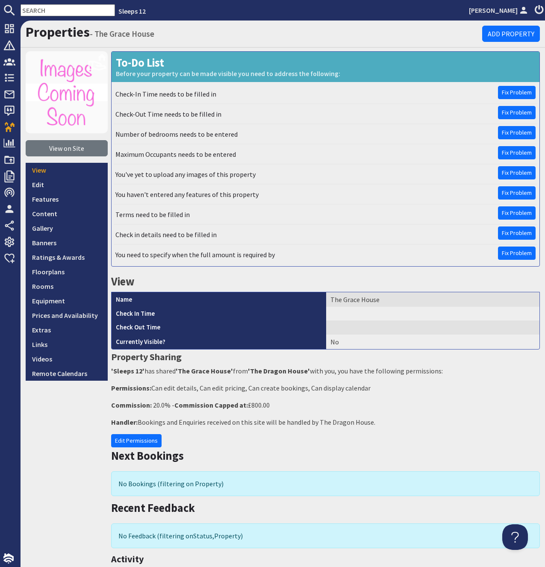
click at [239, 372] on p "'Sleeps 12' has shared 'The Grace House' from 'The [GEOGRAPHIC_DATA]' with you,…" at bounding box center [325, 371] width 429 height 10
click at [58, 34] on link "Properties" at bounding box center [58, 32] width 64 height 17
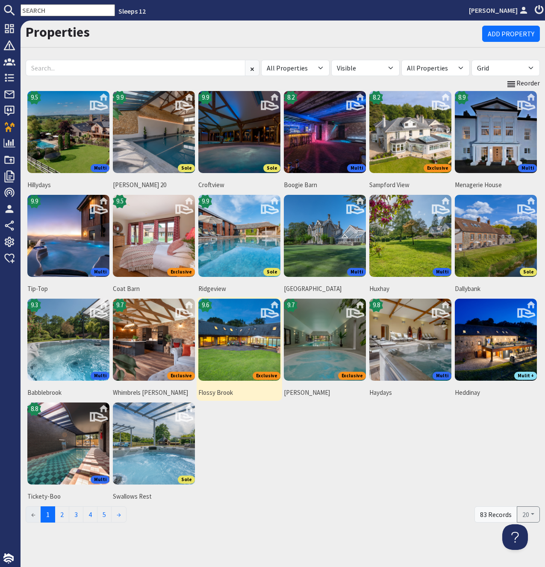
click at [226, 337] on img at bounding box center [239, 340] width 82 height 82
click at [68, 514] on link "2" at bounding box center [62, 514] width 15 height 16
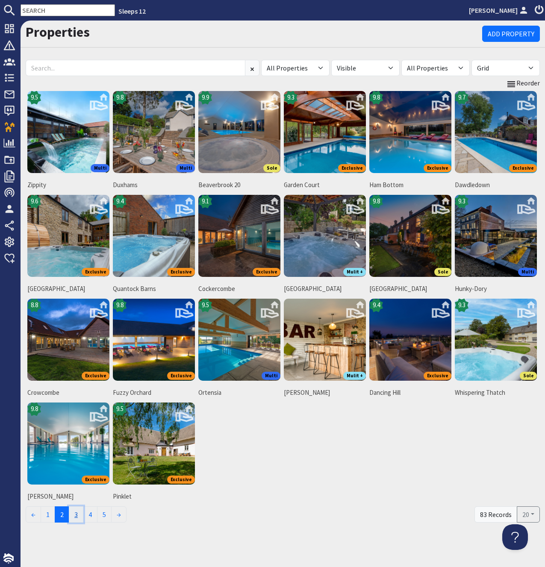
click at [78, 517] on link "3" at bounding box center [76, 514] width 15 height 16
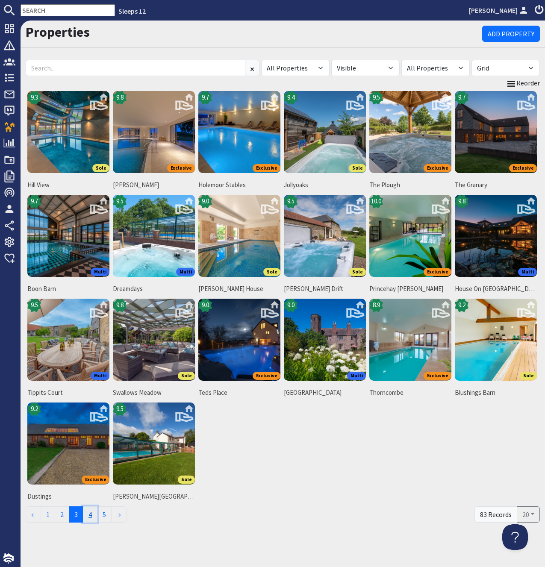
click at [91, 514] on link "4" at bounding box center [90, 514] width 15 height 16
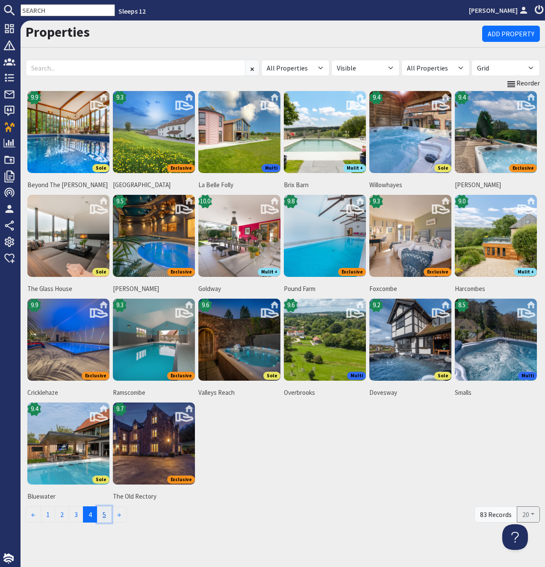
click at [106, 515] on link "5" at bounding box center [104, 514] width 15 height 16
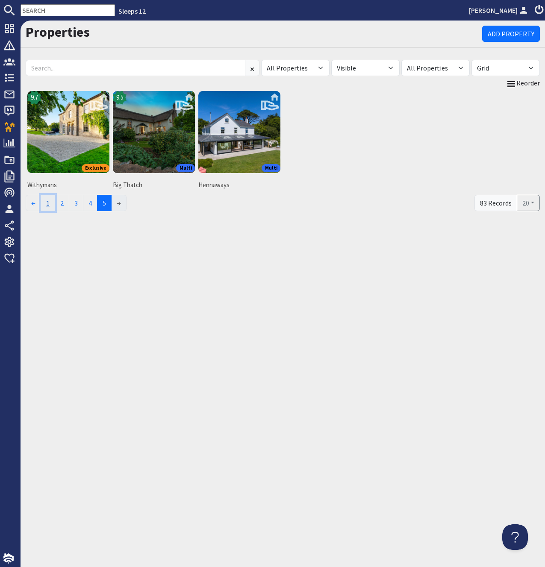
click at [51, 201] on link "1" at bounding box center [48, 203] width 15 height 16
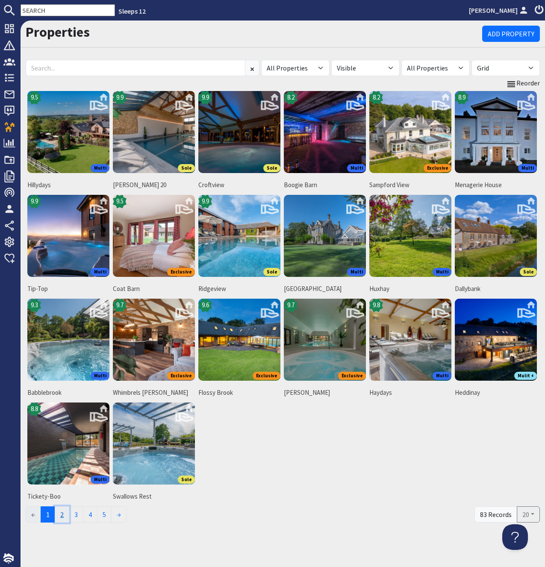
click at [62, 512] on link "2" at bounding box center [62, 514] width 15 height 16
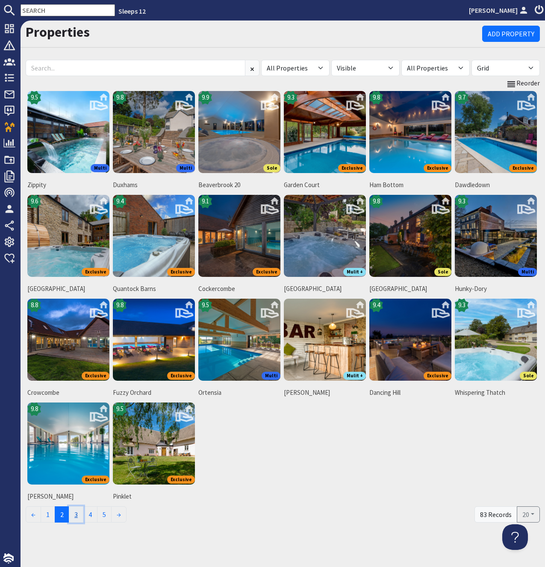
click at [75, 515] on link "3" at bounding box center [76, 514] width 15 height 16
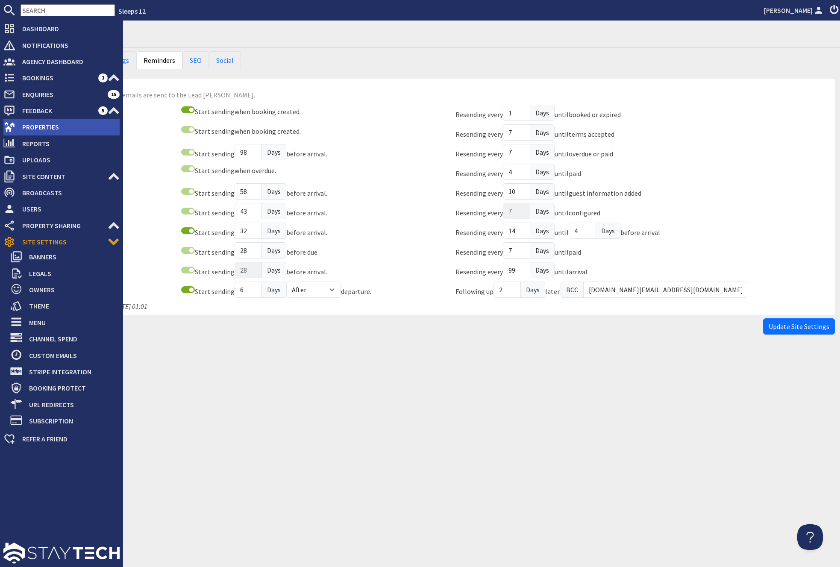
click at [26, 126] on span "Properties" at bounding box center [67, 127] width 104 height 14
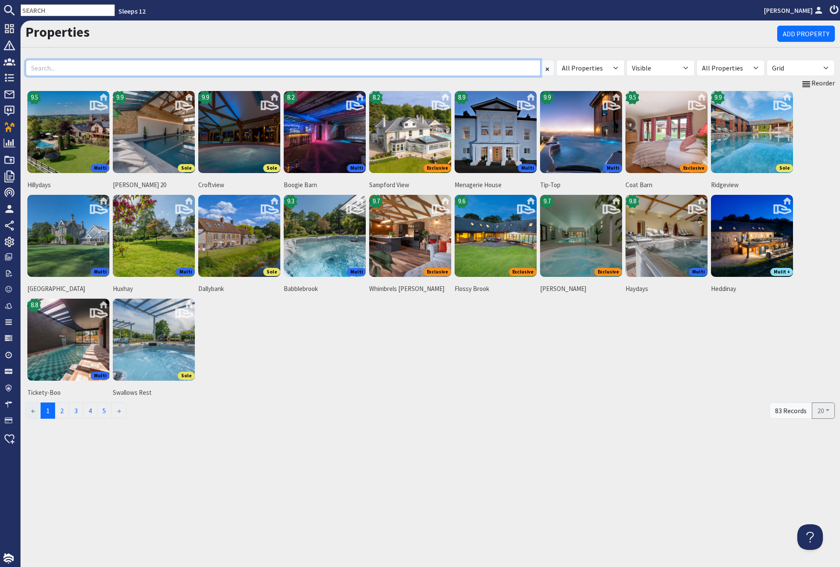
click at [180, 66] on input at bounding box center [283, 68] width 515 height 16
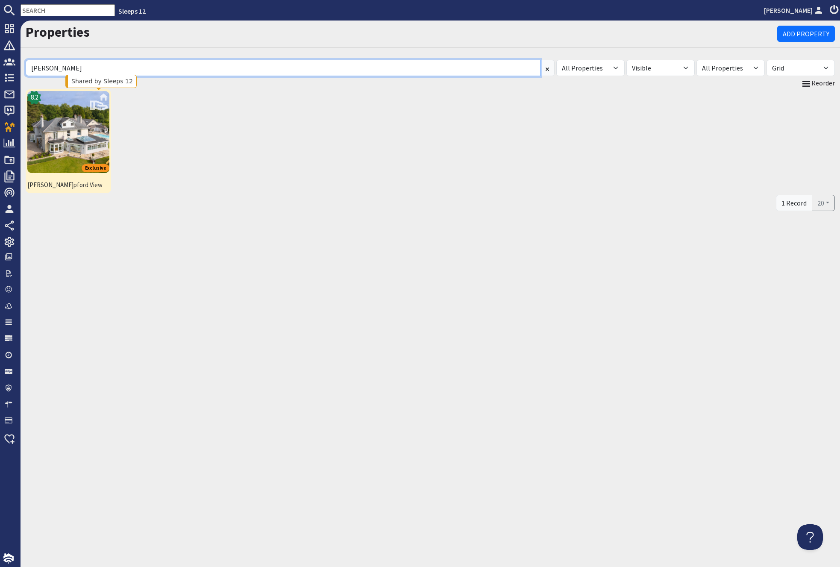
type input "sam"
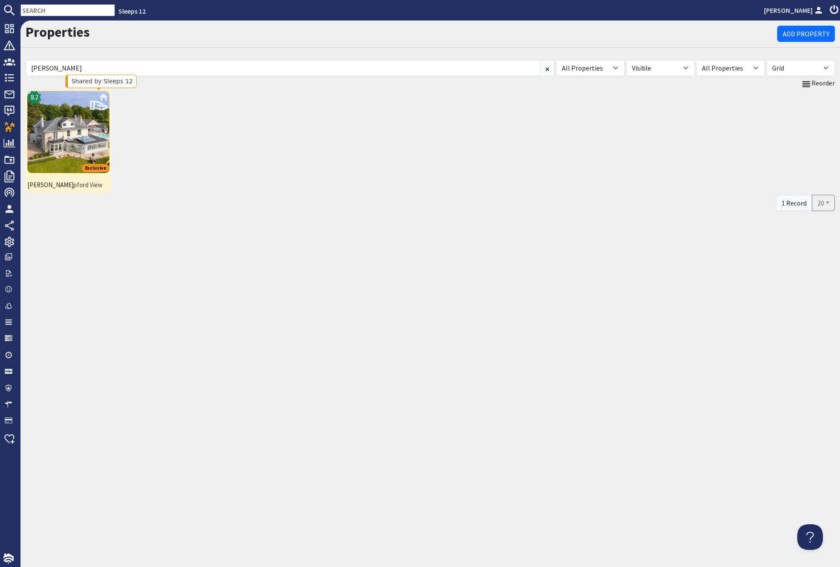
click at [92, 112] on img at bounding box center [68, 132] width 82 height 82
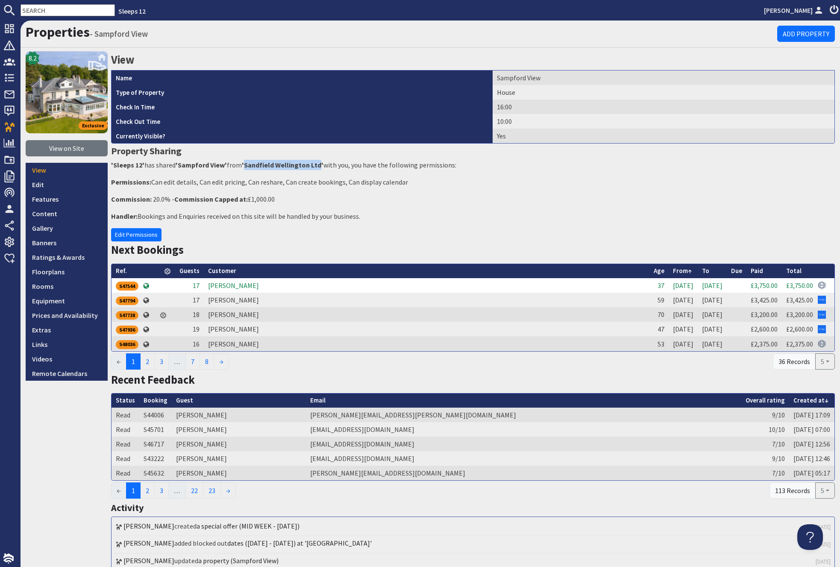
drag, startPoint x: 246, startPoint y: 166, endPoint x: 318, endPoint y: 164, distance: 72.7
click at [318, 164] on strong "'Sandfield Wellington Ltd'" at bounding box center [283, 165] width 82 height 9
copy strong "Sandfield Wellington Ltd"
click at [191, 186] on p "Permissions: Can edit details, Can edit pricing, Can reshare, Can create bookin…" at bounding box center [473, 182] width 724 height 10
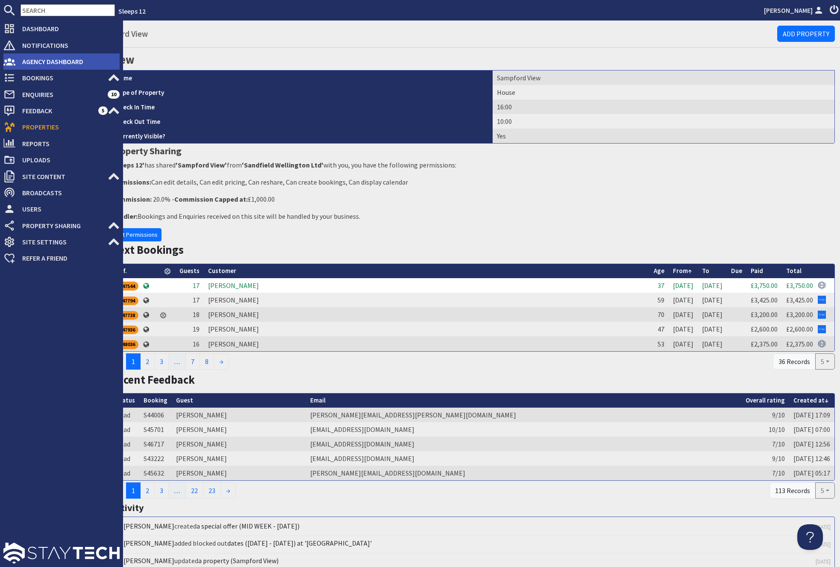
click at [42, 61] on span "Agency Dashboard" at bounding box center [67, 62] width 104 height 14
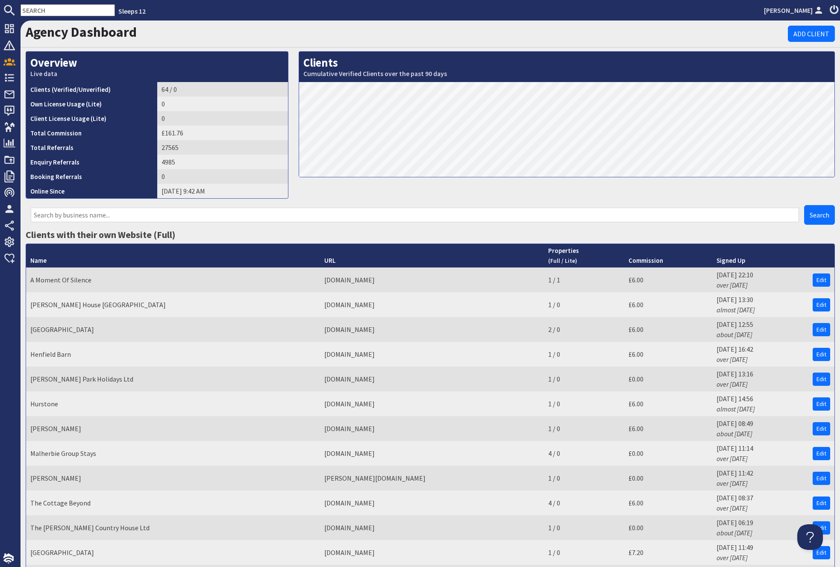
paste input "Sandfield"
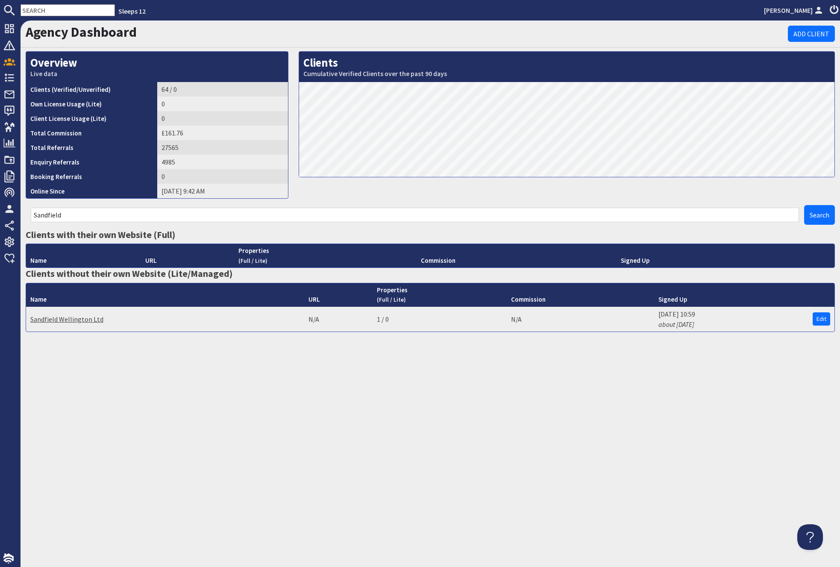
type input "Sandfield"
click at [68, 319] on link "Sandfield Wellington Ltd" at bounding box center [66, 319] width 73 height 9
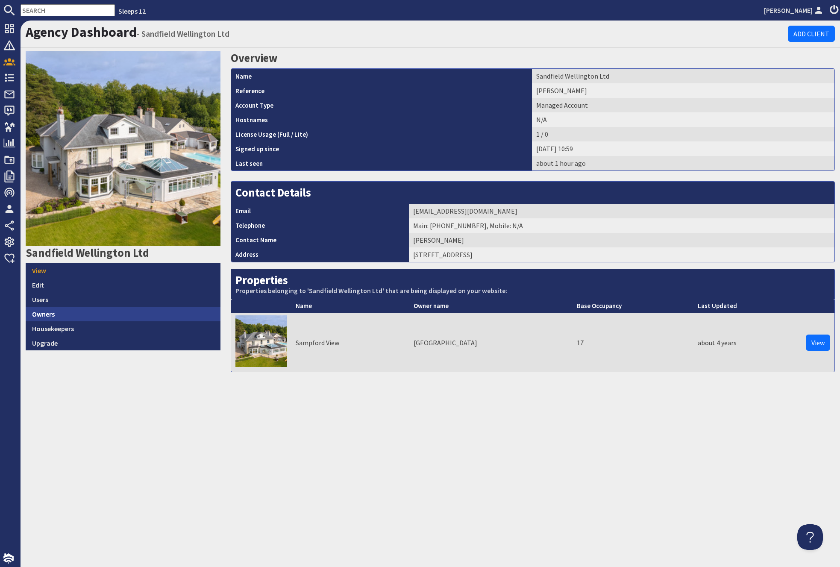
click at [42, 317] on link "Owners" at bounding box center [123, 314] width 195 height 15
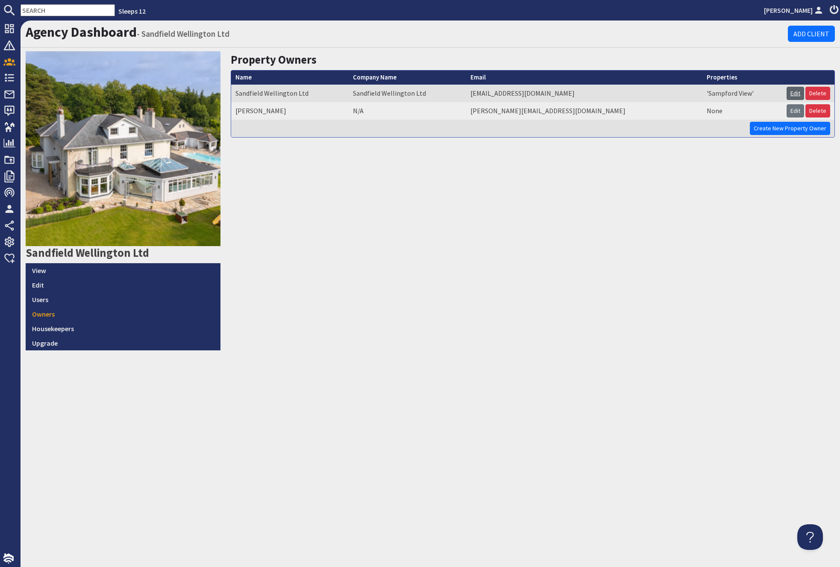
click at [794, 90] on link "Edit" at bounding box center [796, 93] width 18 height 13
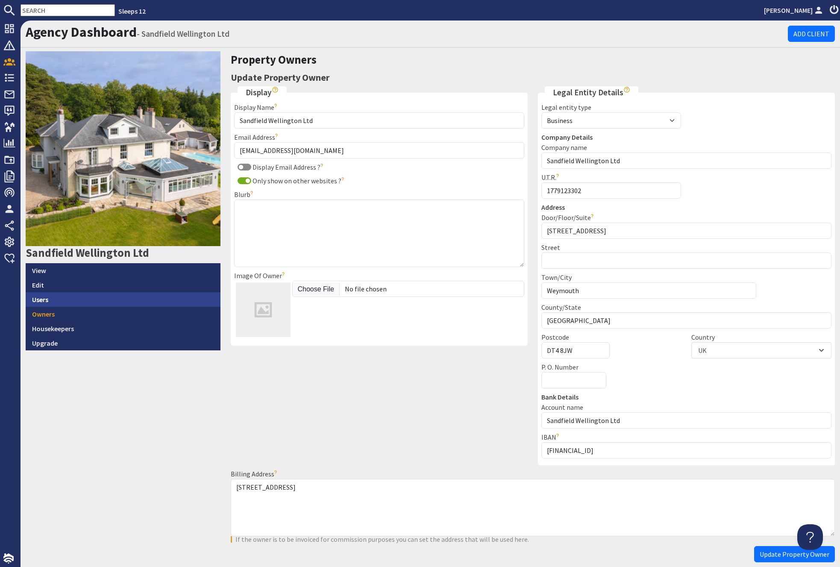
click at [41, 302] on link "Users" at bounding box center [123, 299] width 195 height 15
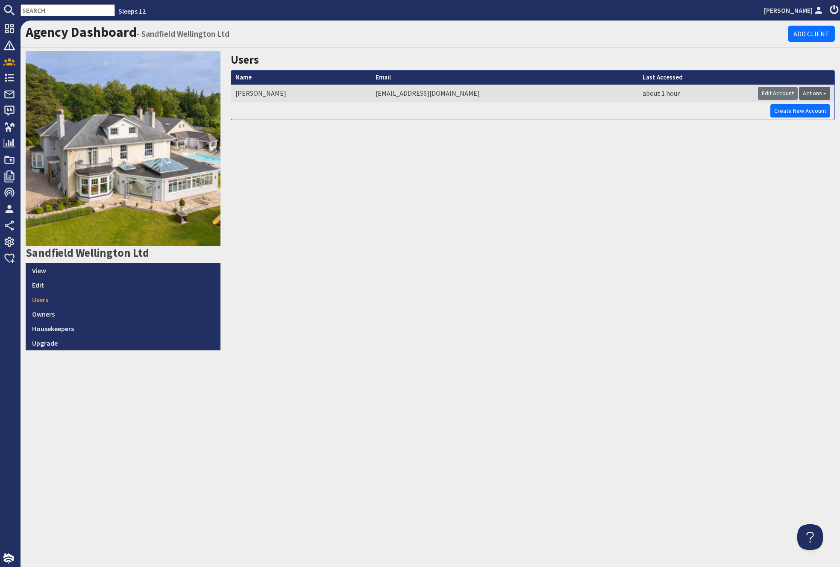
click at [817, 91] on link "Actions" at bounding box center [814, 93] width 31 height 13
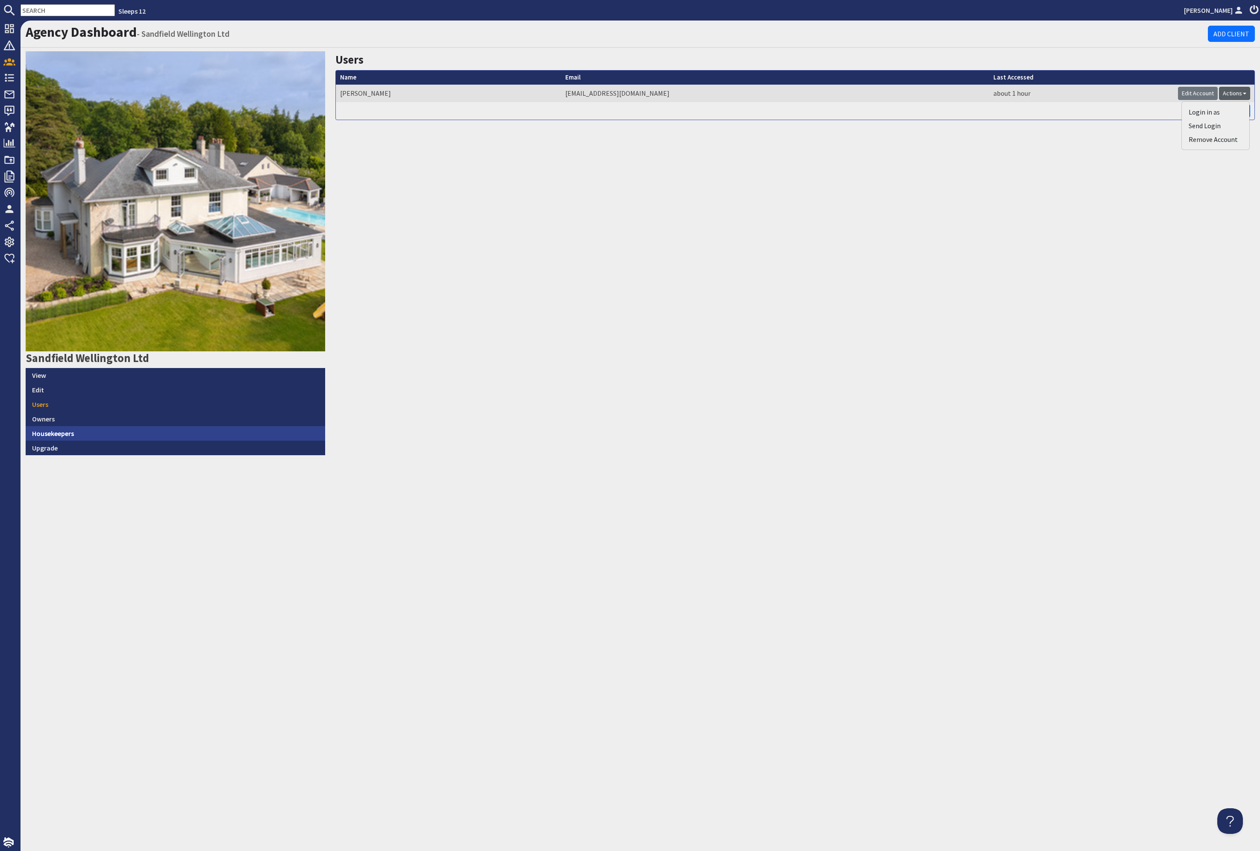
click at [51, 435] on link "Housekeepers" at bounding box center [176, 433] width 300 height 15
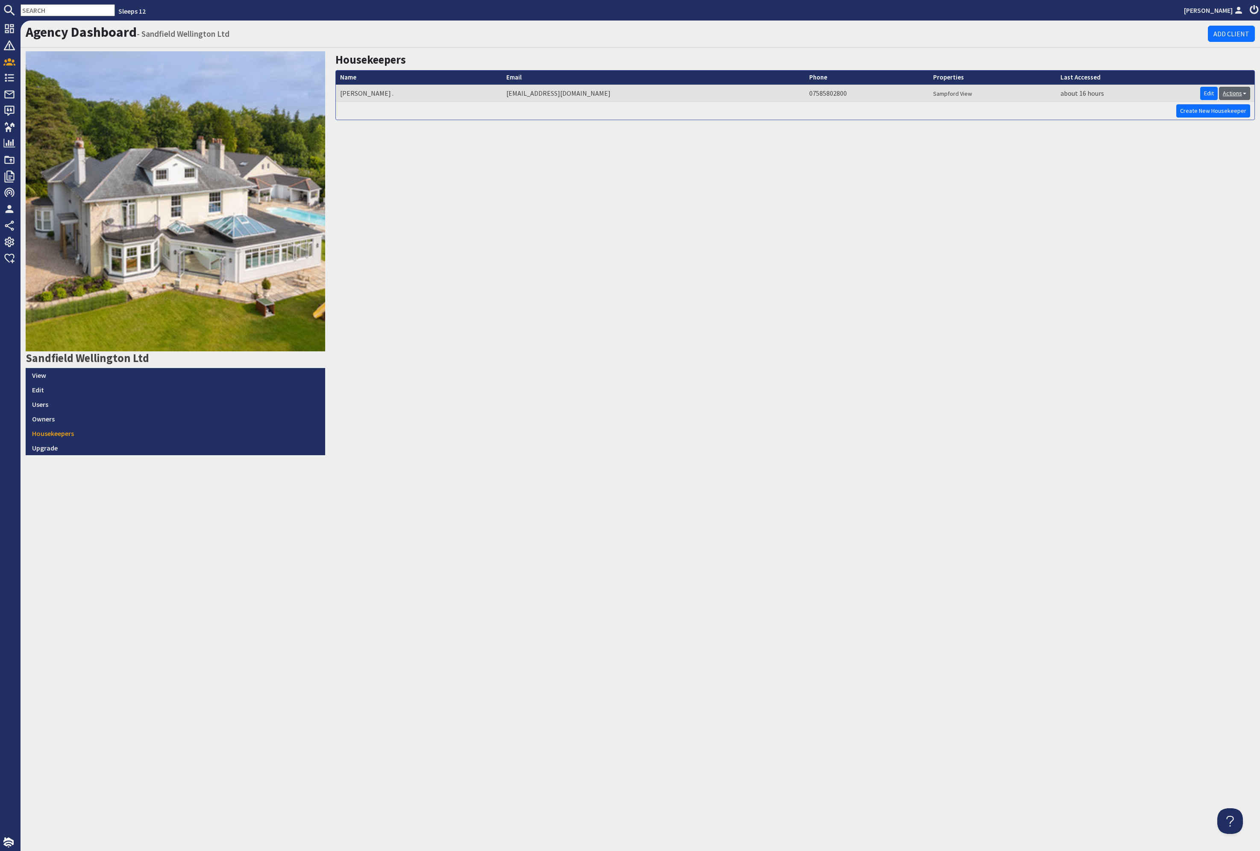
click at [840, 92] on link "Actions" at bounding box center [1234, 93] width 31 height 13
click at [840, 111] on link "Login in as" at bounding box center [1204, 112] width 31 height 9
